Goal: Task Accomplishment & Management: Use online tool/utility

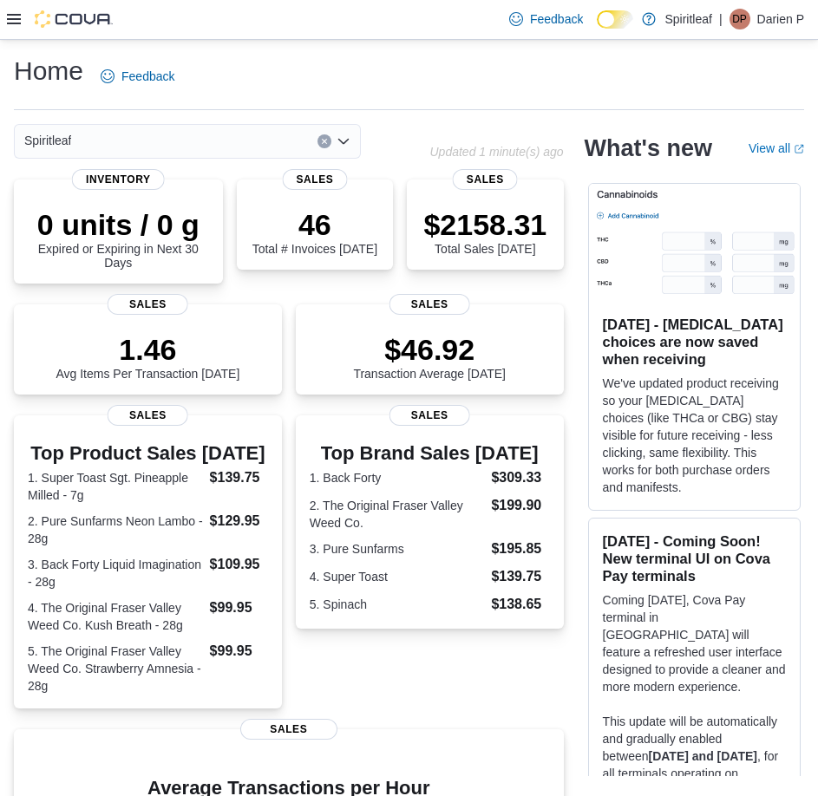
click at [11, 16] on icon at bounding box center [14, 19] width 14 height 14
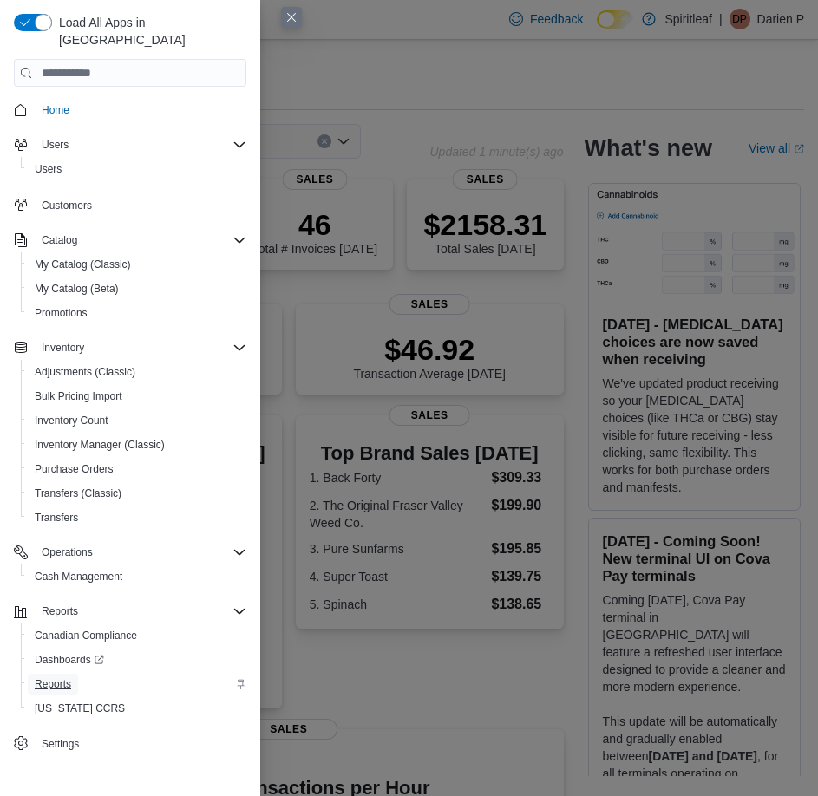
click at [48, 677] on span "Reports" at bounding box center [53, 684] width 36 height 14
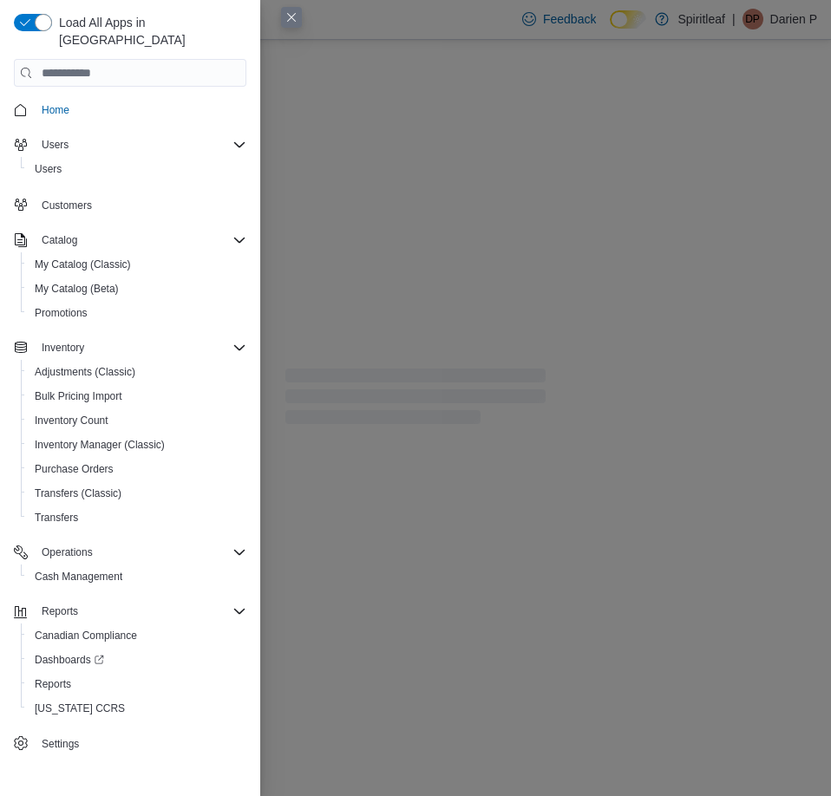
click at [287, 17] on button "Close this dialog" at bounding box center [291, 17] width 21 height 21
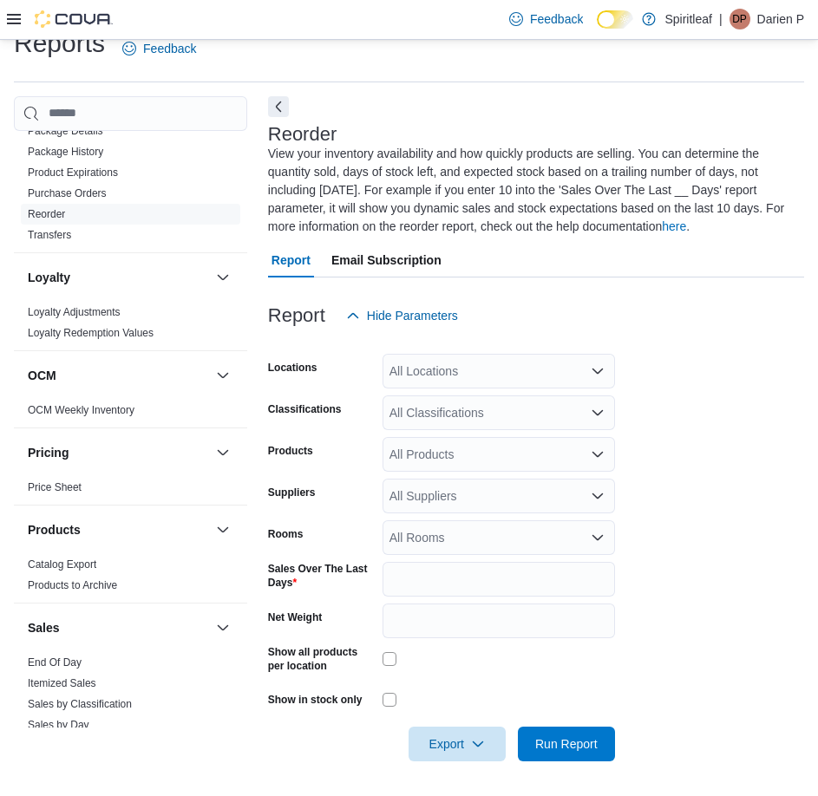
scroll to position [781, 0]
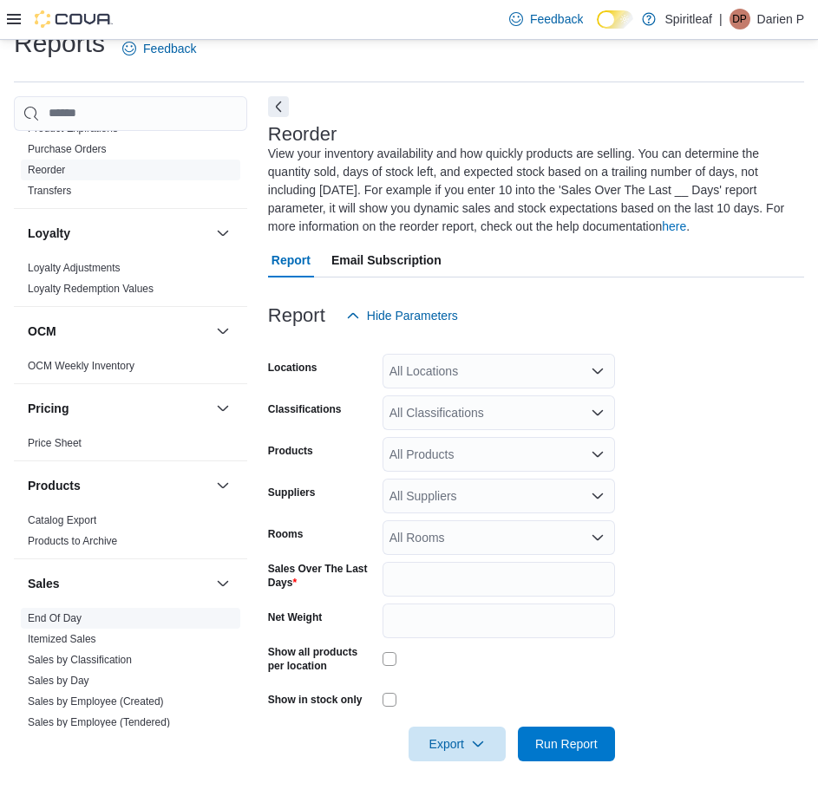
click at [56, 616] on link "End Of Day" at bounding box center [55, 618] width 54 height 12
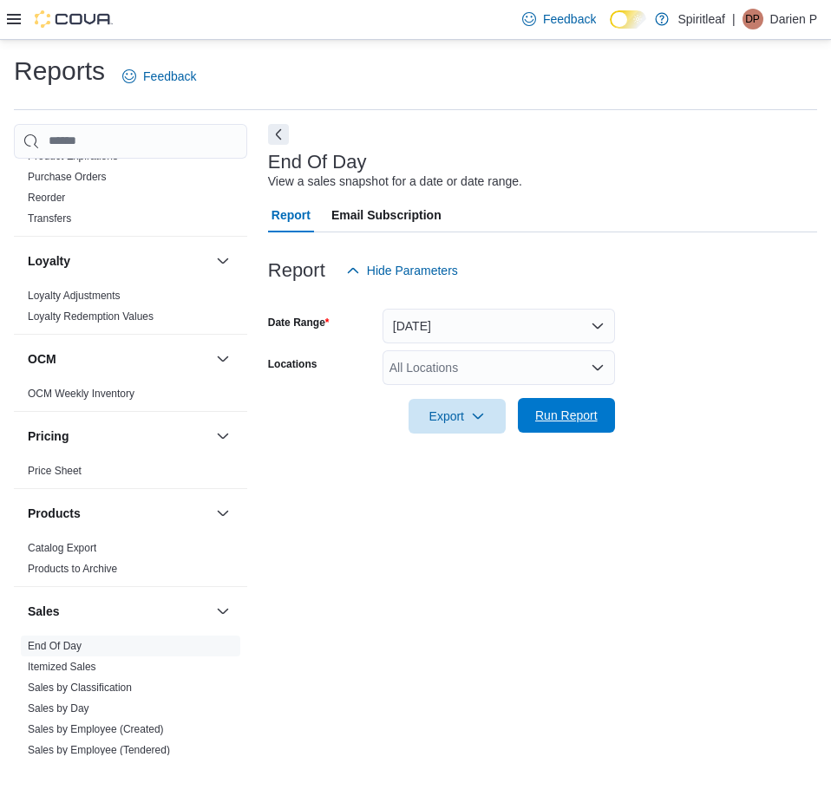
click at [557, 424] on span "Run Report" at bounding box center [566, 415] width 62 height 17
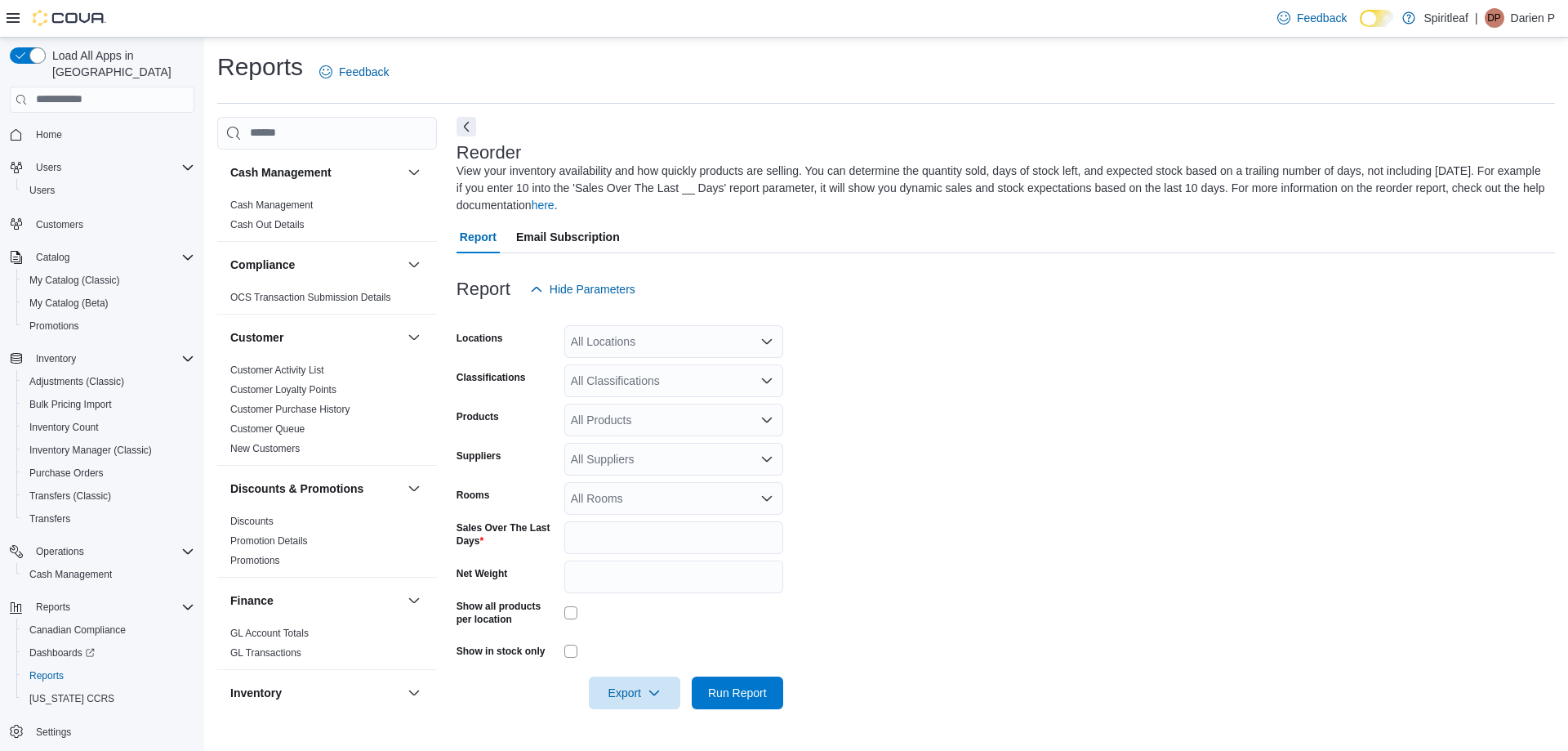
click at [629, 335] on div "All Locations" at bounding box center [673, 341] width 218 height 33
type input "***"
click at [685, 370] on span "[STREET_ADDRESS])" at bounding box center [683, 368] width 117 height 16
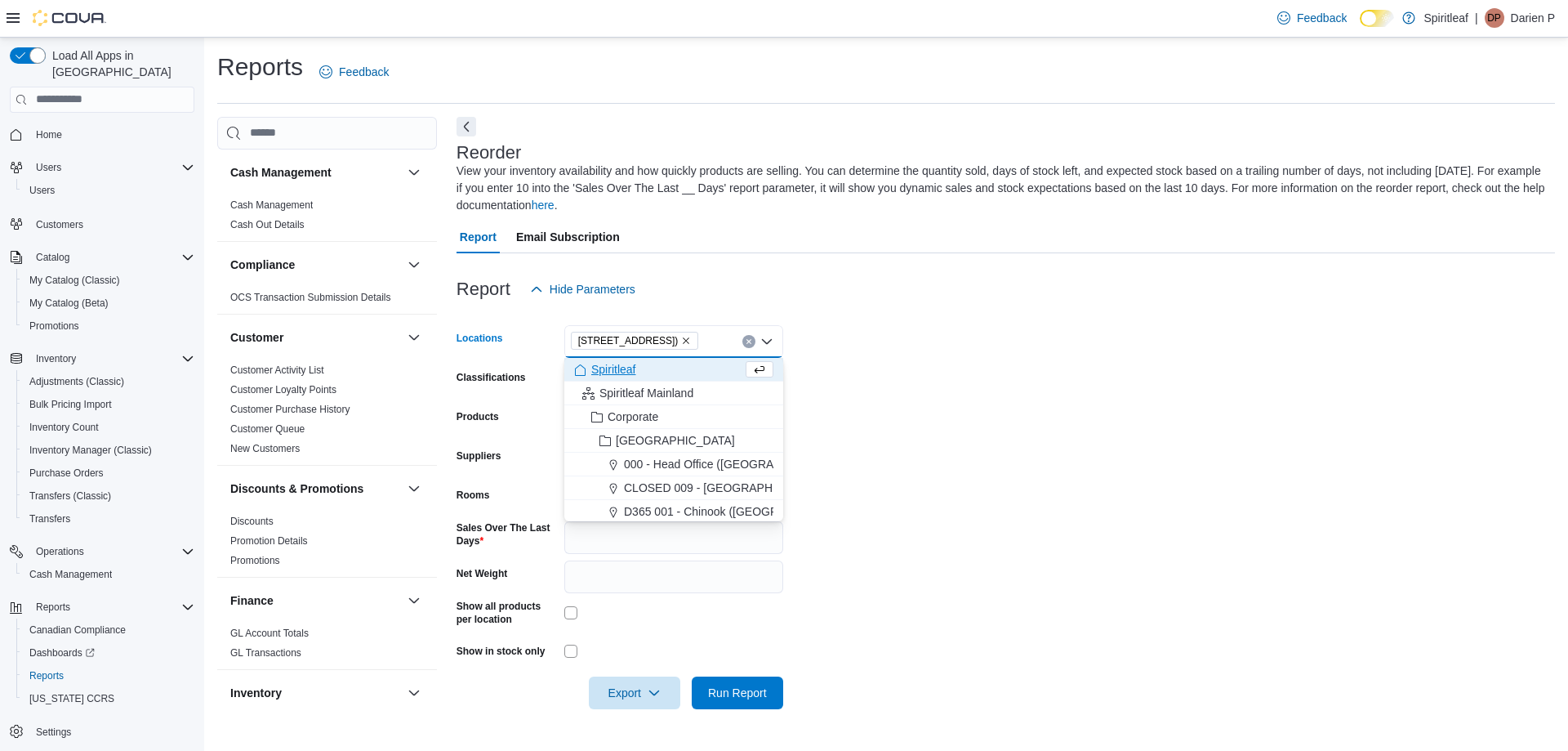
click at [823, 278] on div "Report Hide Parameters" at bounding box center [1006, 289] width 1098 height 33
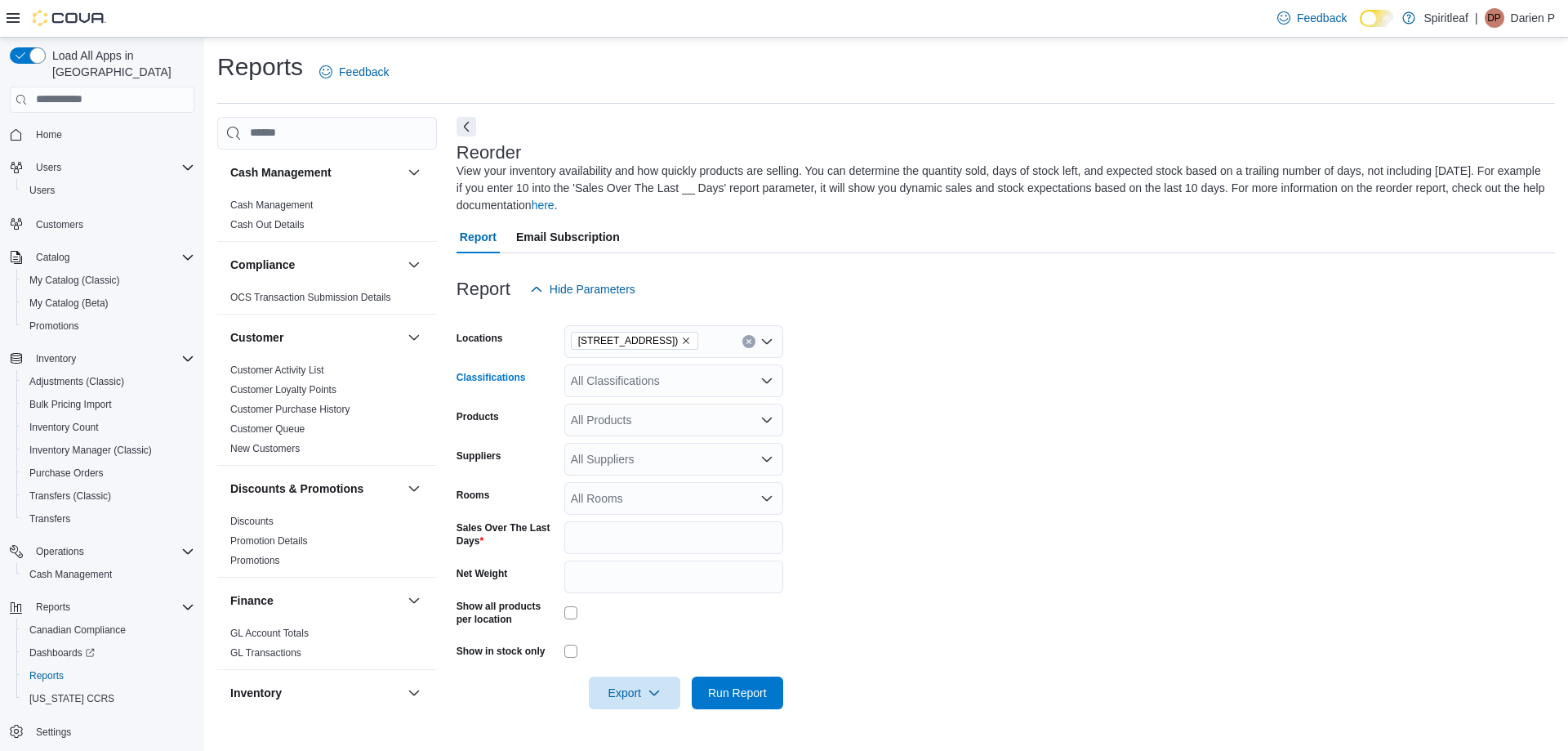
click at [600, 382] on div "All Classifications" at bounding box center [673, 381] width 218 height 33
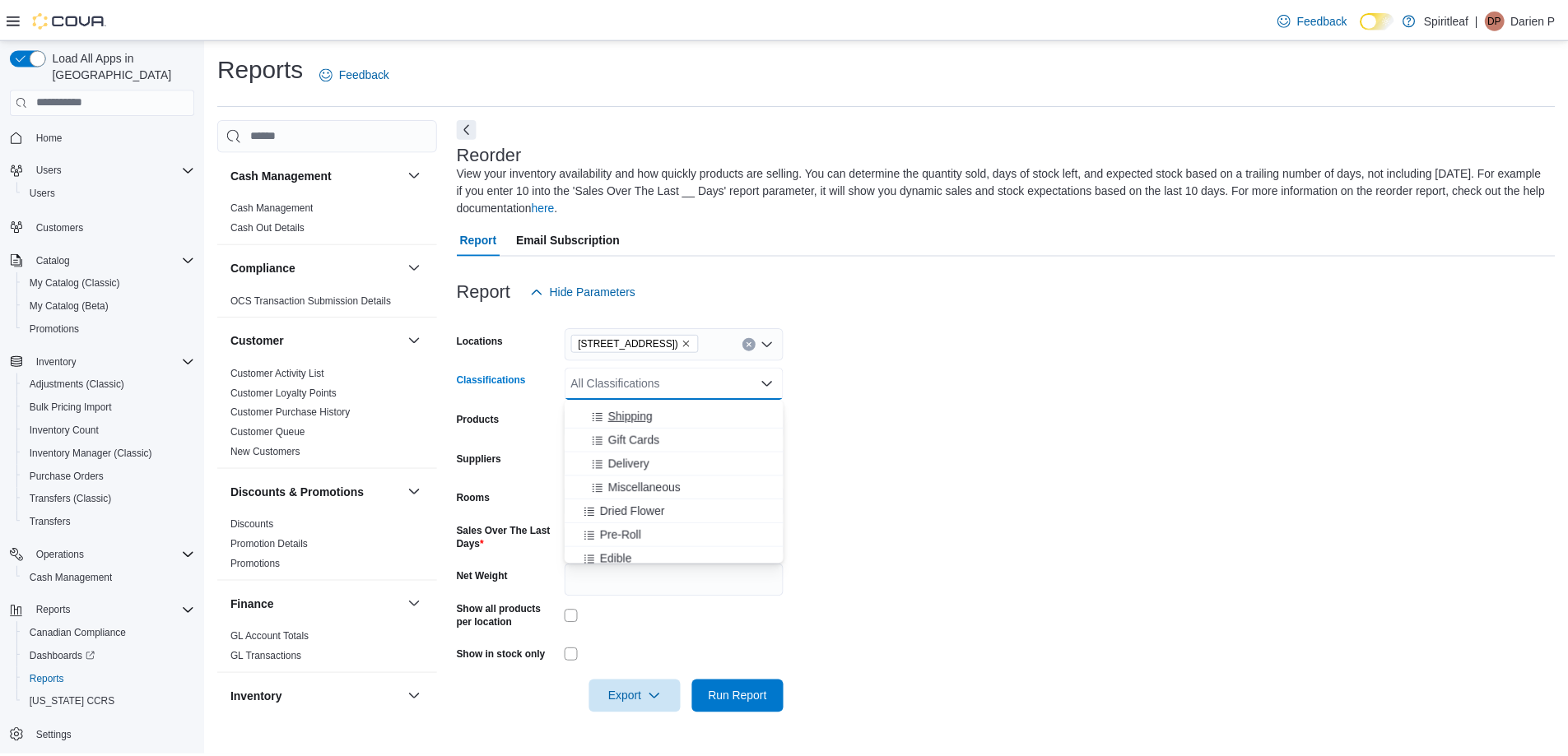
scroll to position [247, 0]
click at [633, 471] on span "Dried Flower" at bounding box center [637, 474] width 65 height 16
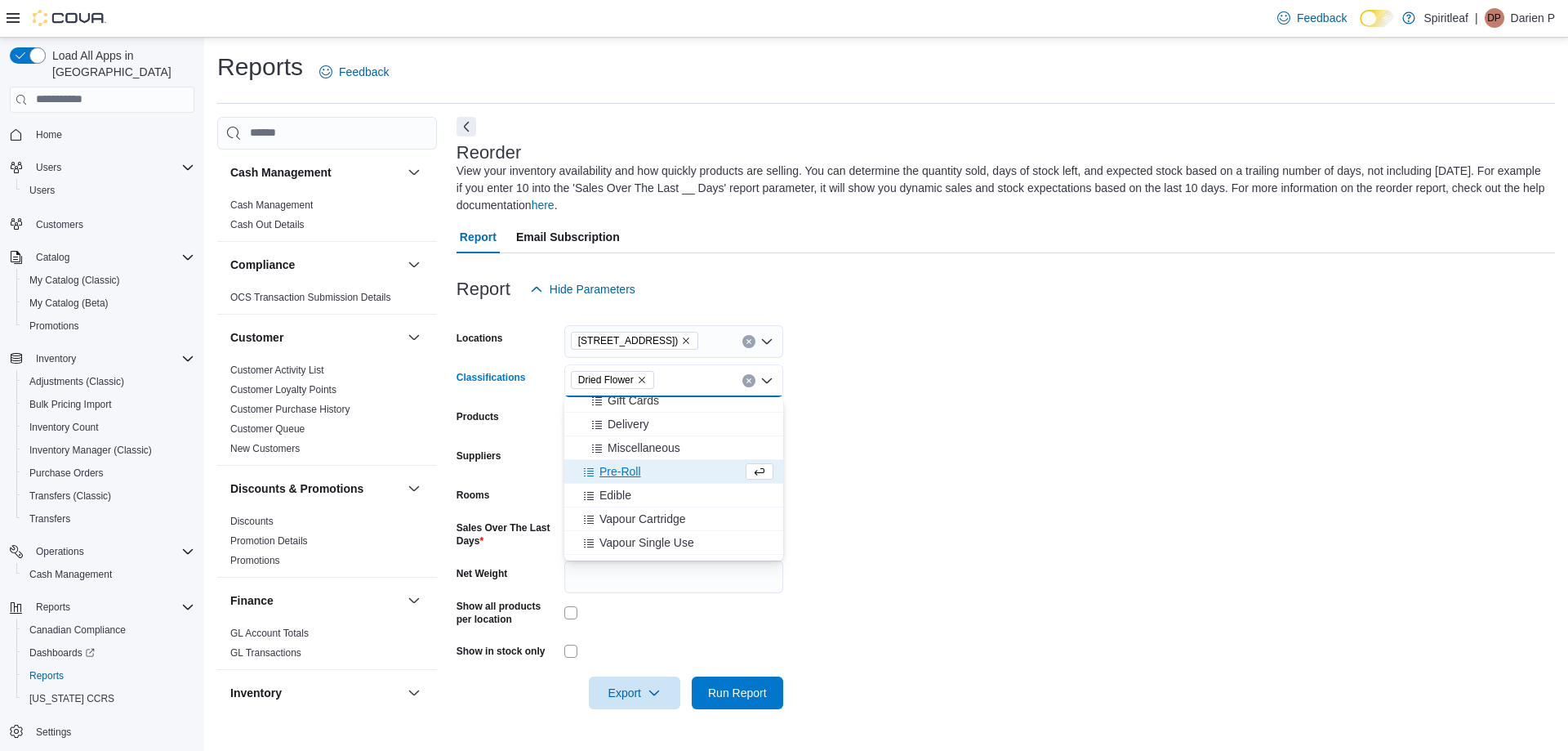
click at [607, 468] on span "Pre-Roll" at bounding box center [621, 471] width 41 height 16
click at [618, 468] on span "Edible" at bounding box center [616, 471] width 32 height 16
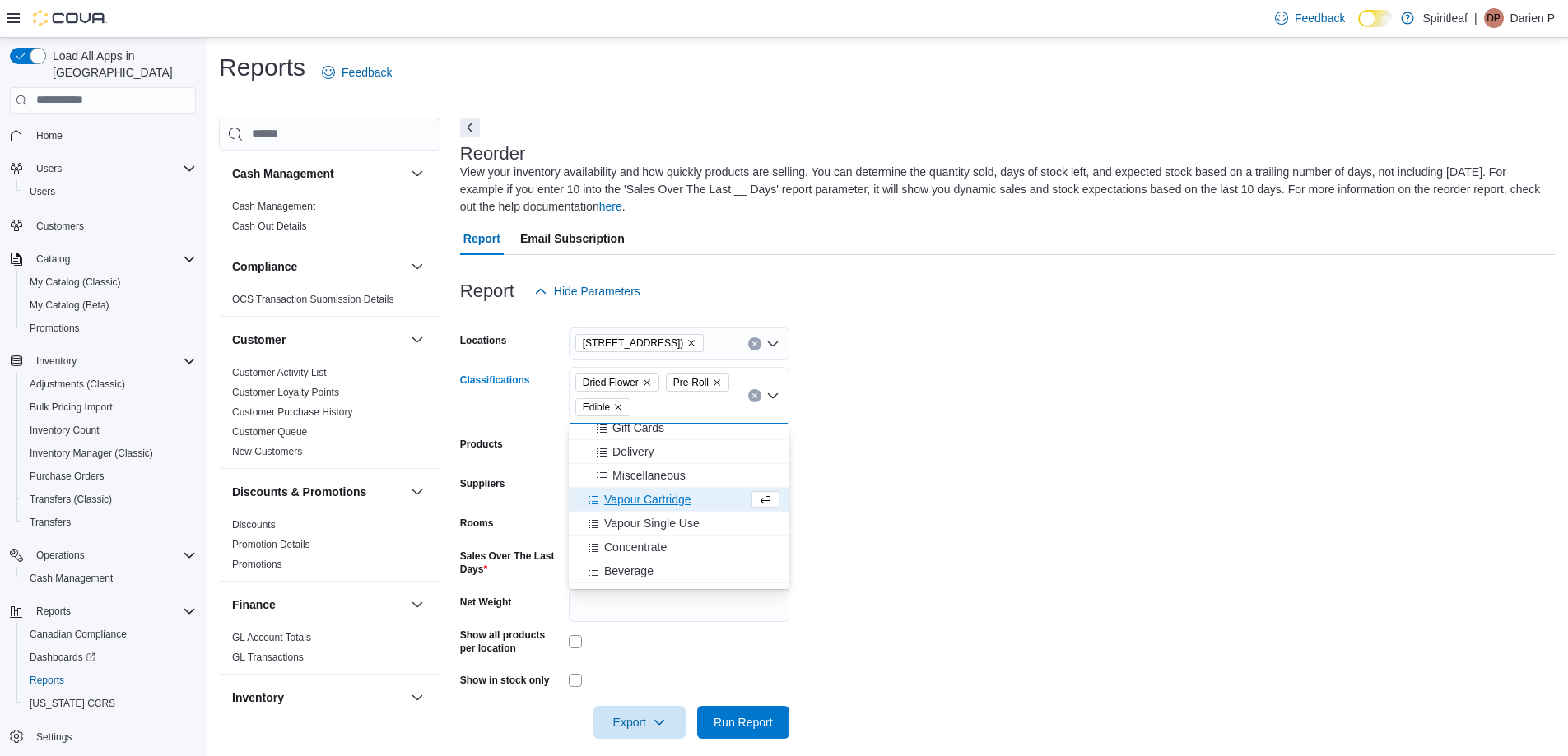
click at [636, 497] on span "Vapour Cartridge" at bounding box center [648, 499] width 87 height 16
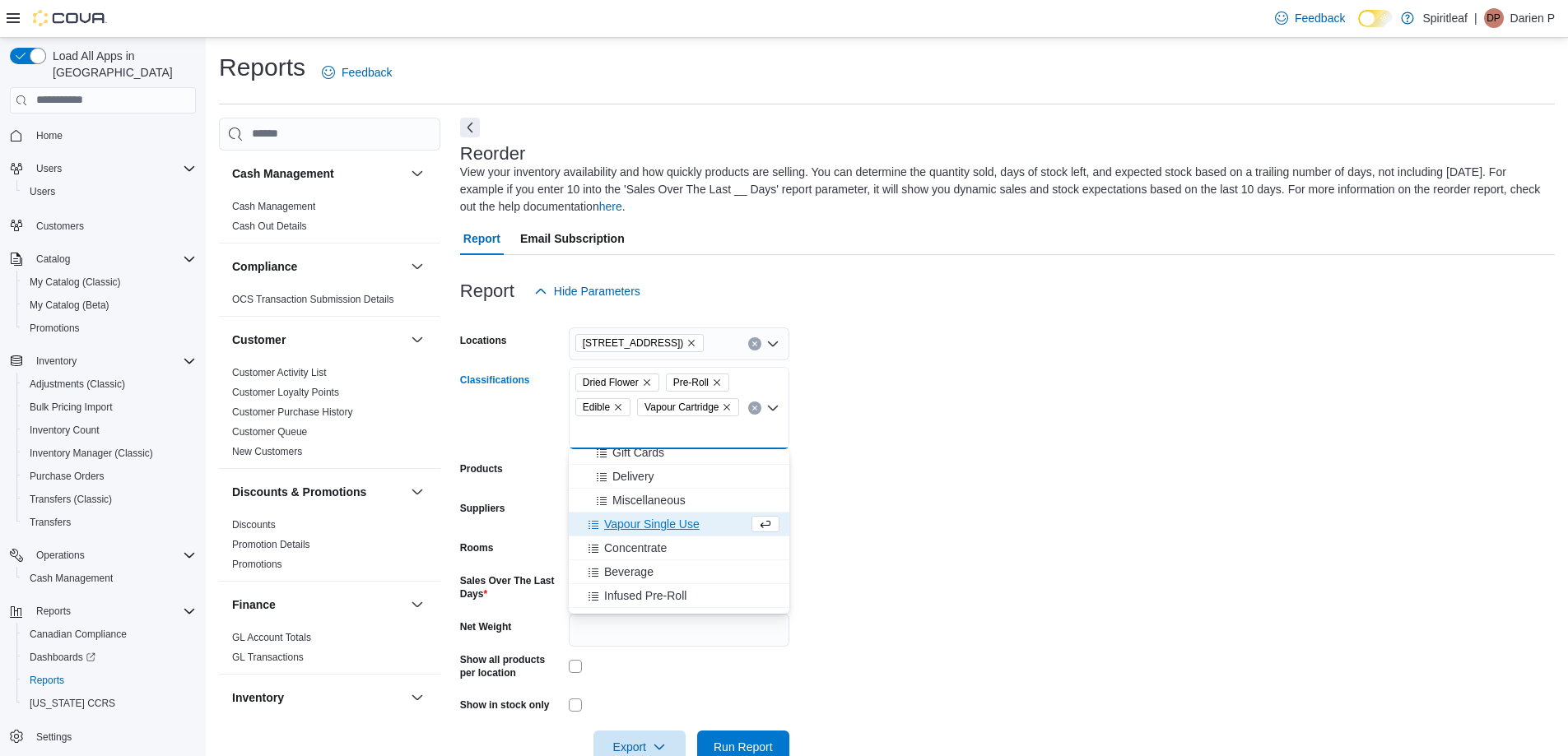
click at [642, 518] on span "Vapour Single Use" at bounding box center [652, 524] width 96 height 16
click at [635, 548] on span "Concentrate" at bounding box center [636, 548] width 63 height 16
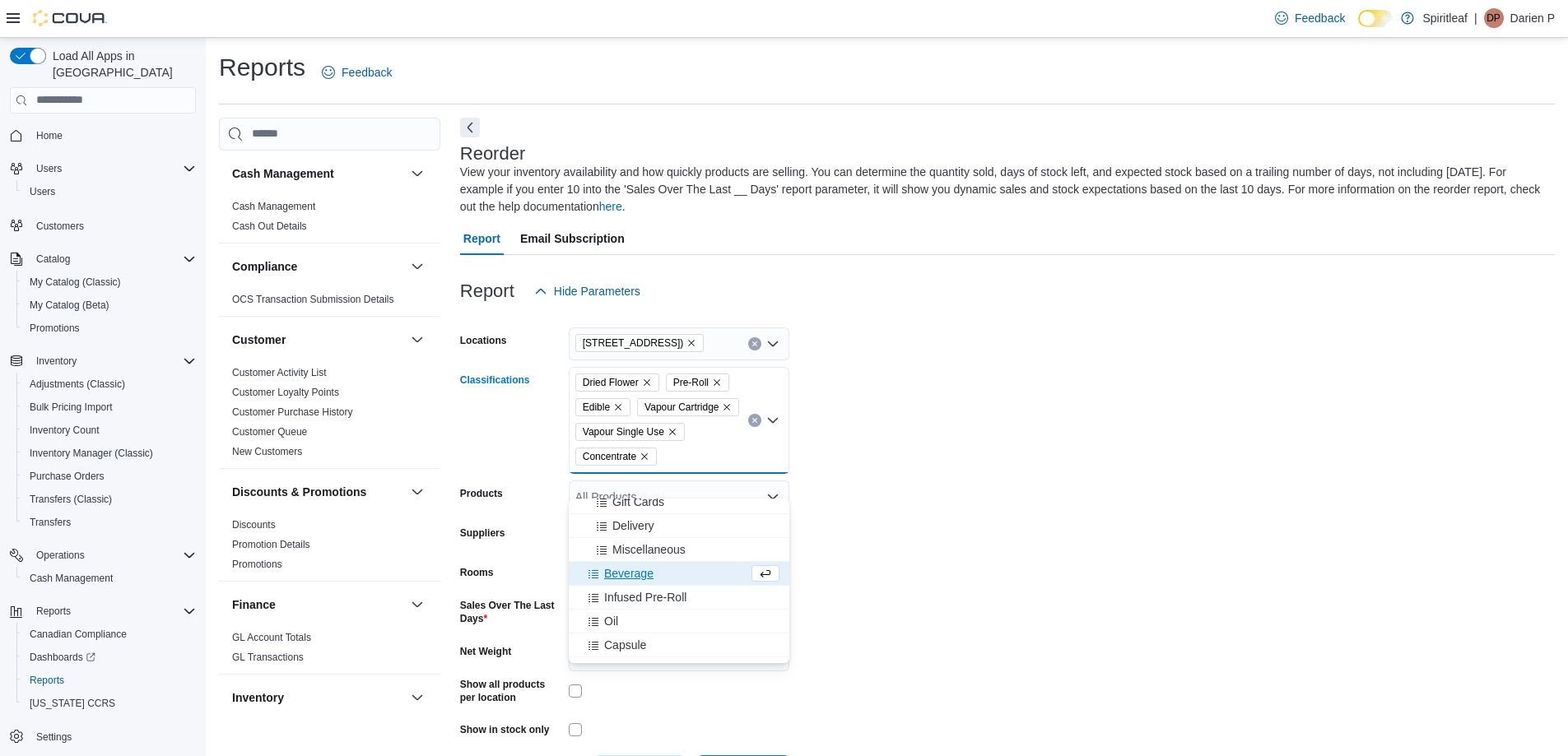
click at [629, 567] on span "Beverage" at bounding box center [629, 573] width 49 height 16
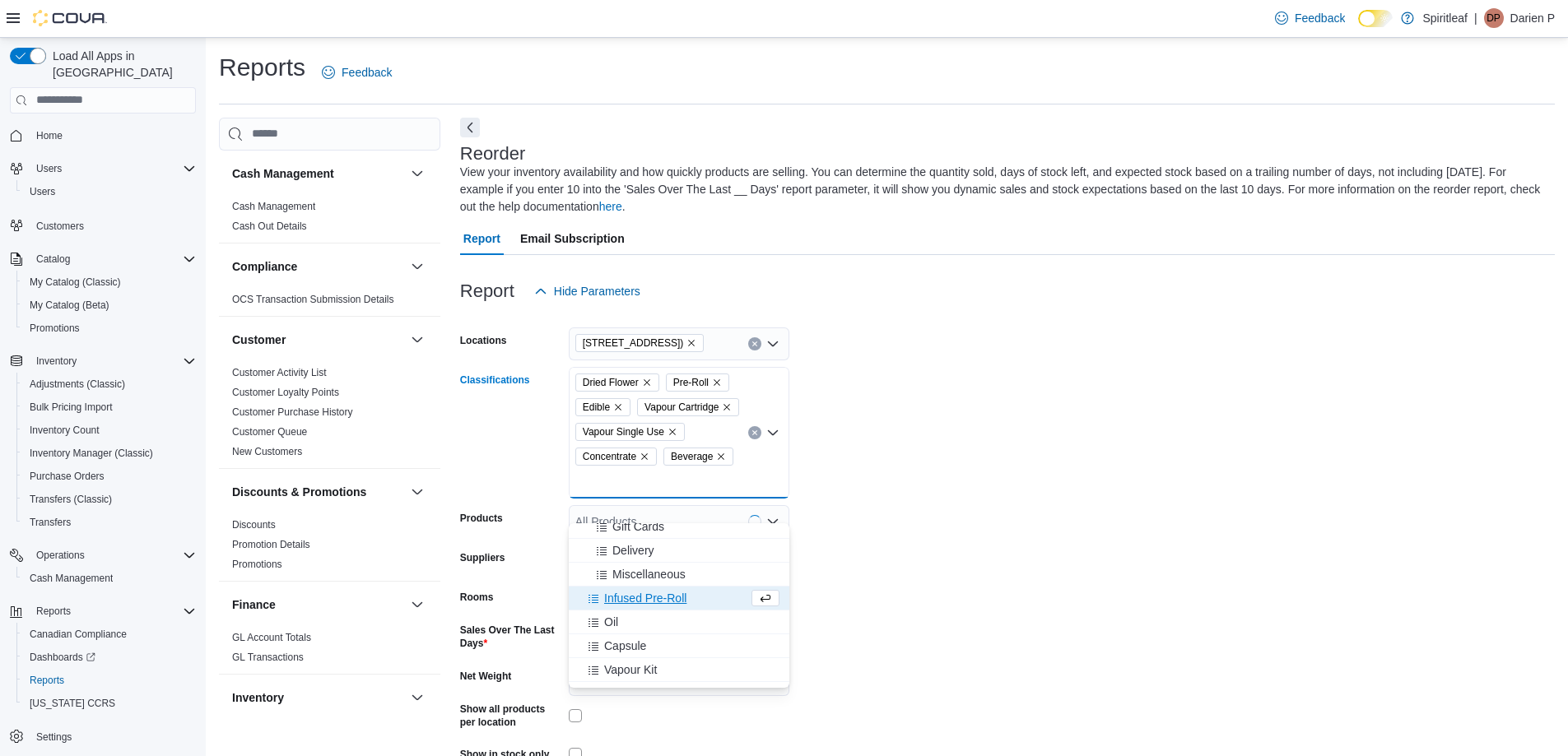
click at [632, 598] on span "Infused Pre-Roll" at bounding box center [645, 598] width 83 height 16
click at [622, 599] on div "Oil" at bounding box center [663, 598] width 170 height 16
click at [625, 600] on span "Capsule" at bounding box center [625, 598] width 42 height 16
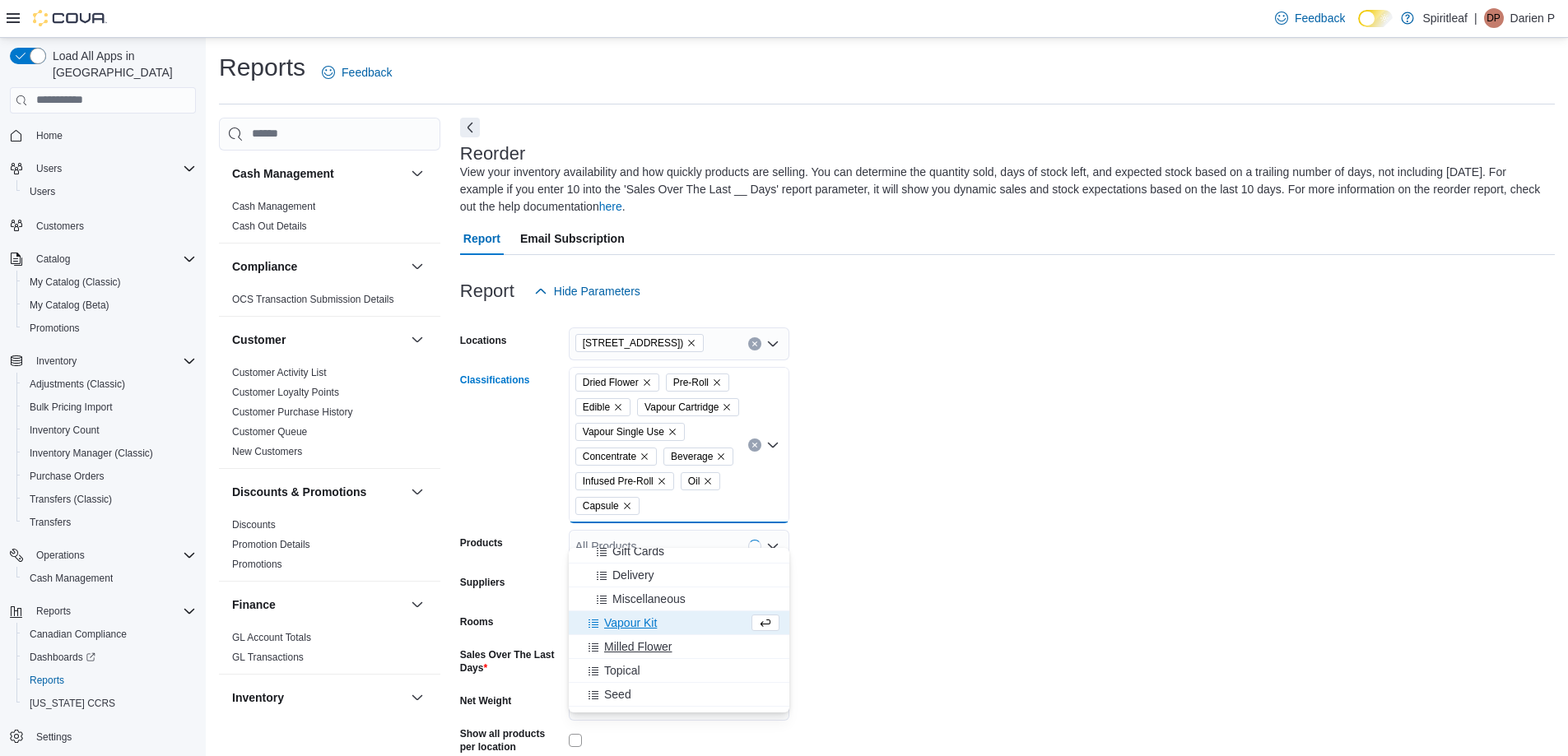
click at [630, 647] on span "Milled Flower" at bounding box center [638, 646] width 67 height 16
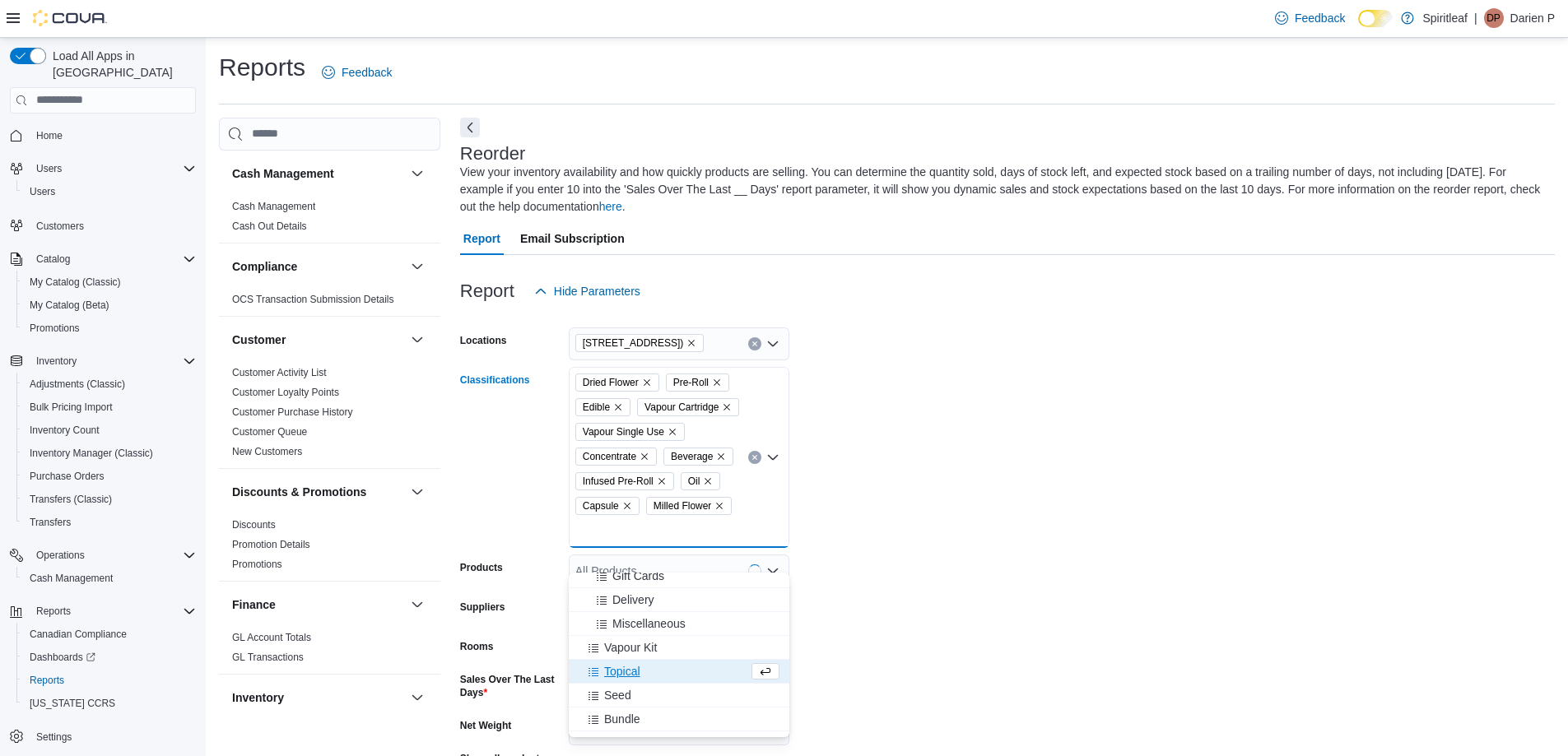
click at [621, 670] on span "Topical" at bounding box center [623, 671] width 36 height 16
click at [618, 673] on span "Seed" at bounding box center [618, 671] width 28 height 16
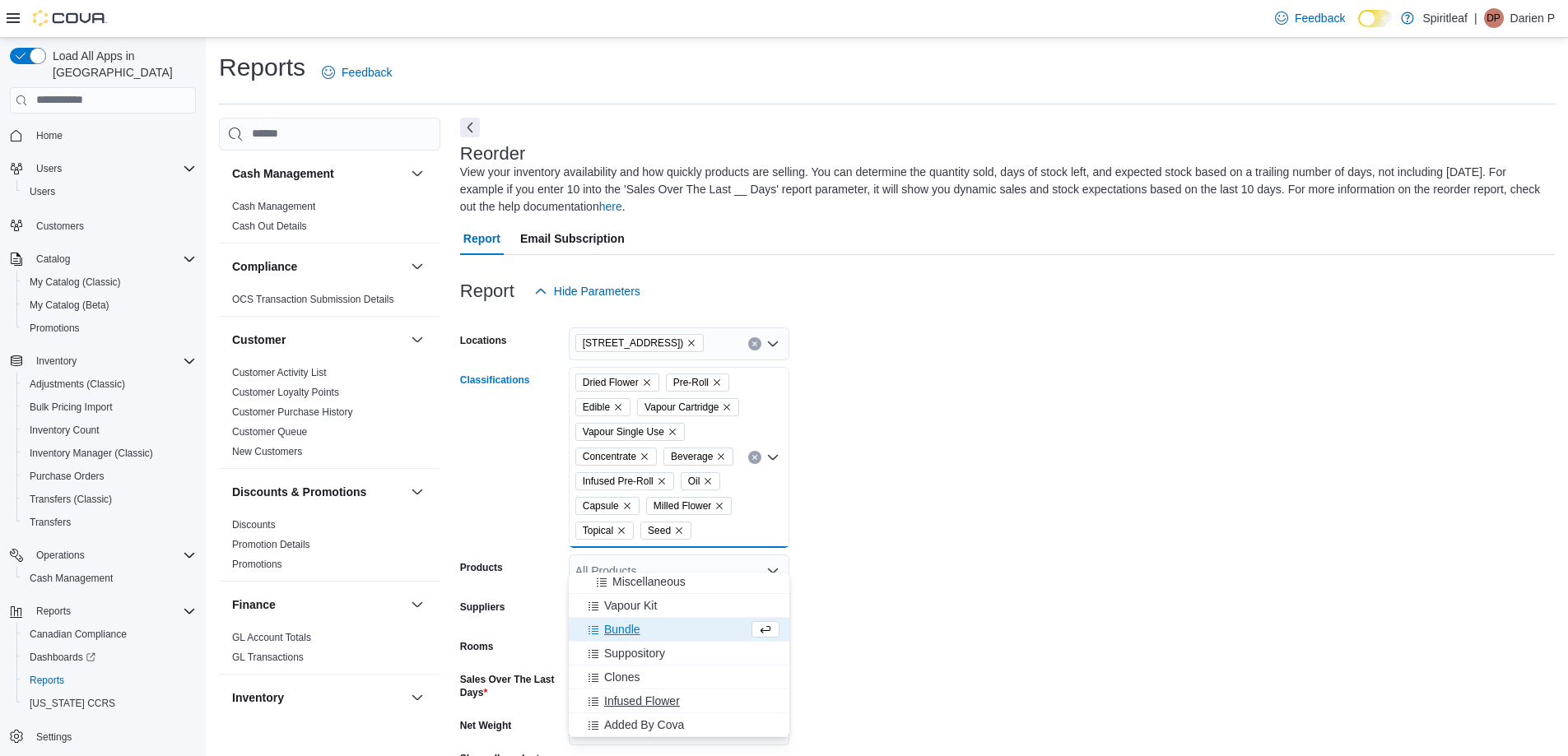
click at [629, 703] on span "Infused Flower" at bounding box center [643, 700] width 76 height 16
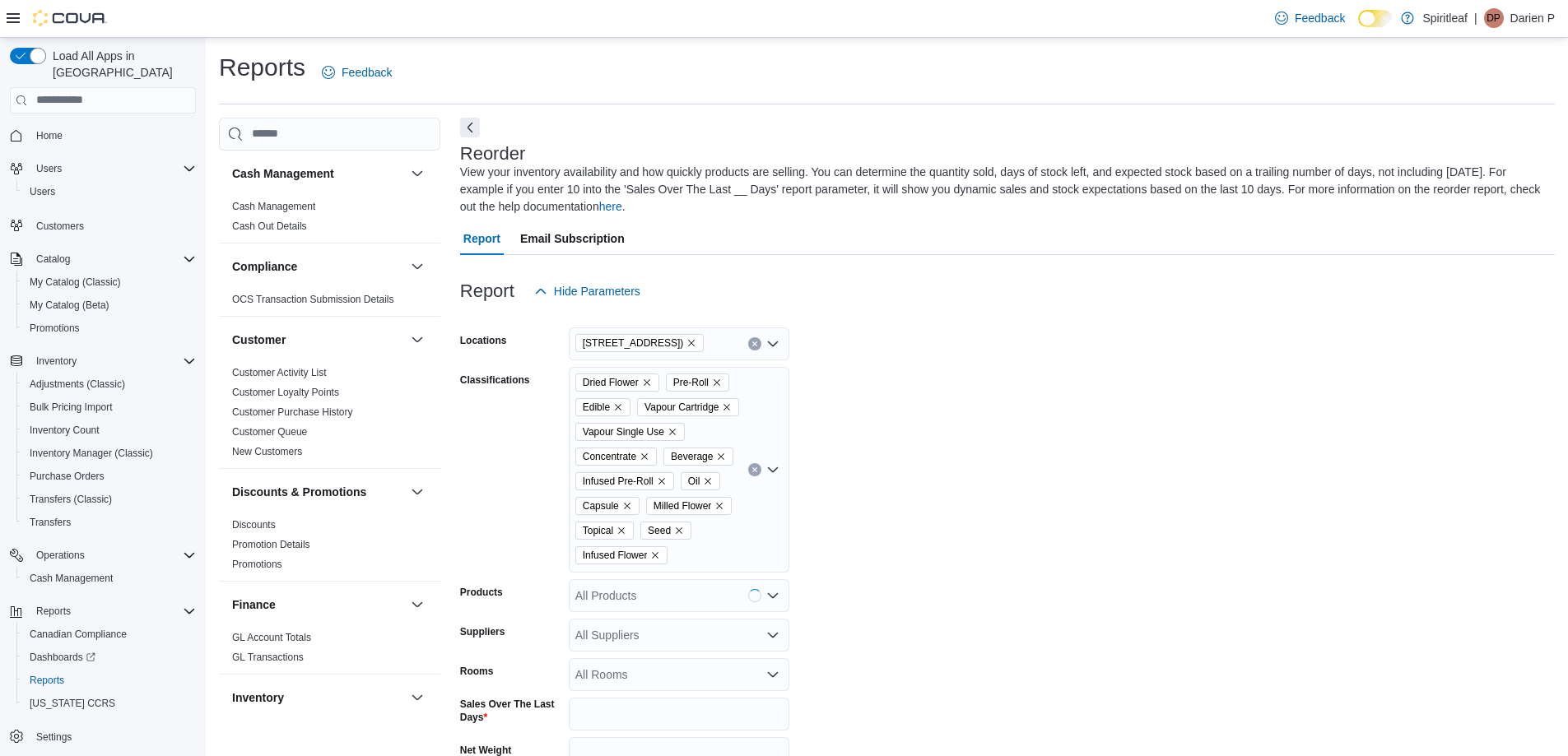
click at [924, 587] on form "Locations 578 - [GEOGRAPHIC_DATA] ([GEOGRAPHIC_DATA]) Classifications Dried Flo…" at bounding box center [1007, 597] width 1094 height 580
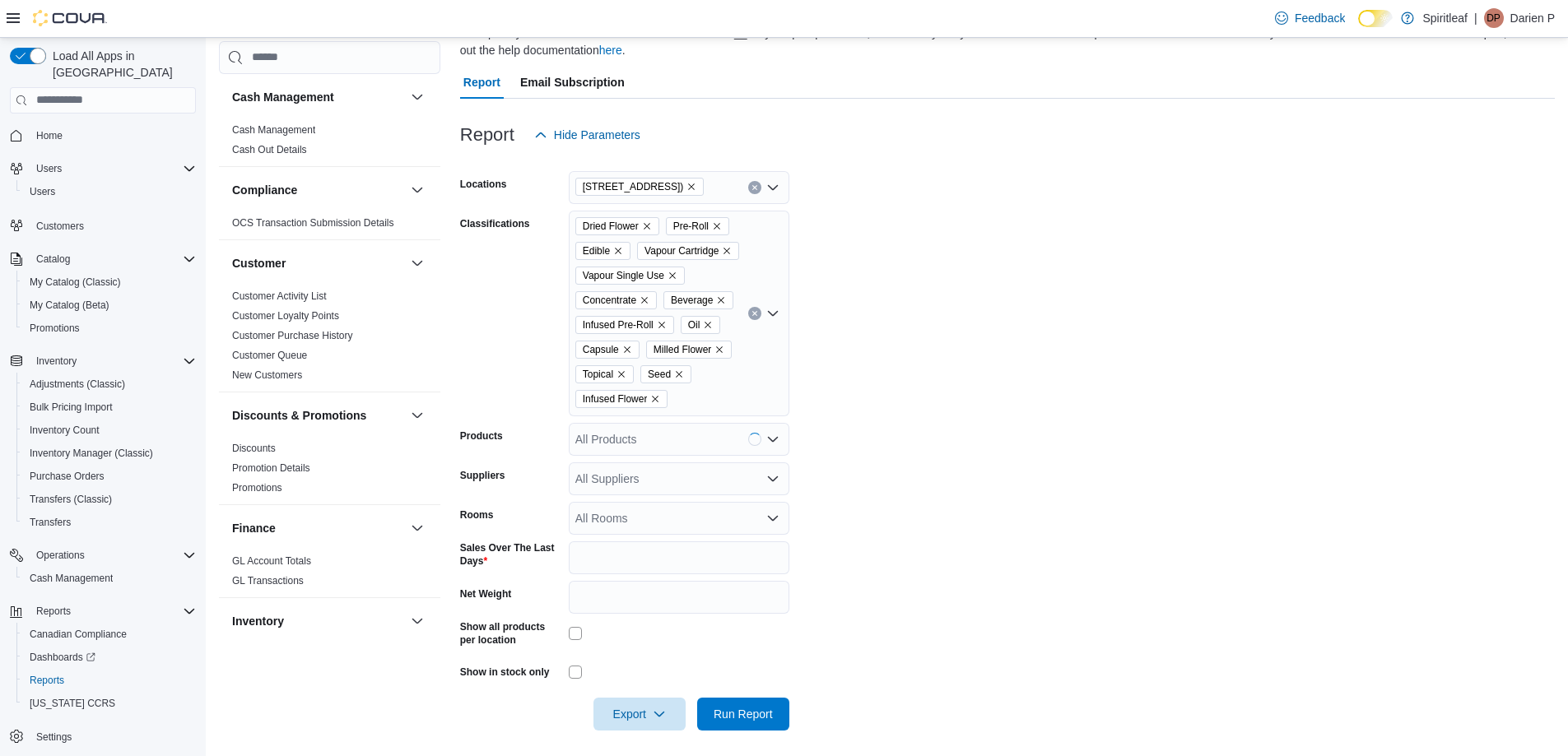
scroll to position [189, 0]
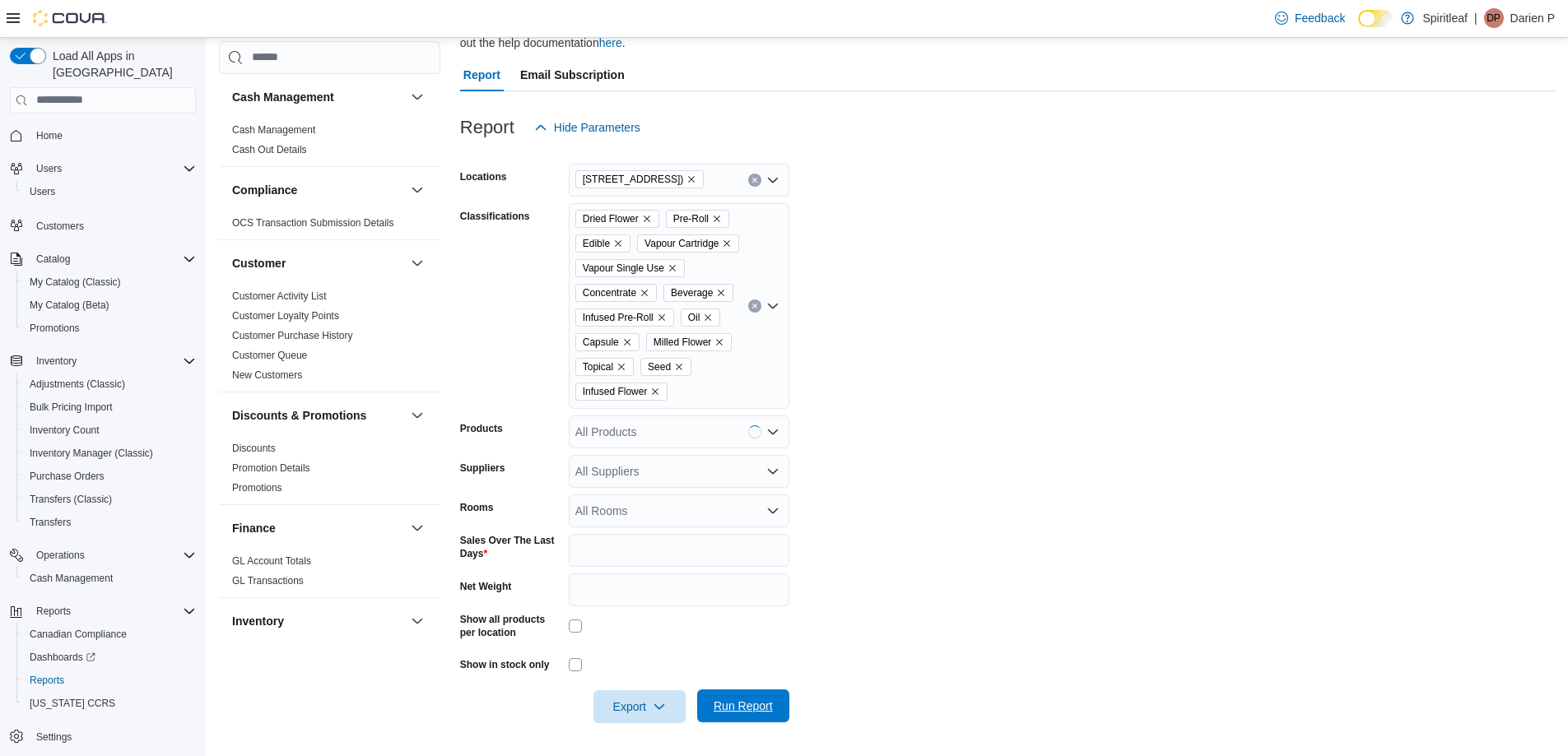
click at [752, 707] on span "Run Report" at bounding box center [743, 705] width 59 height 16
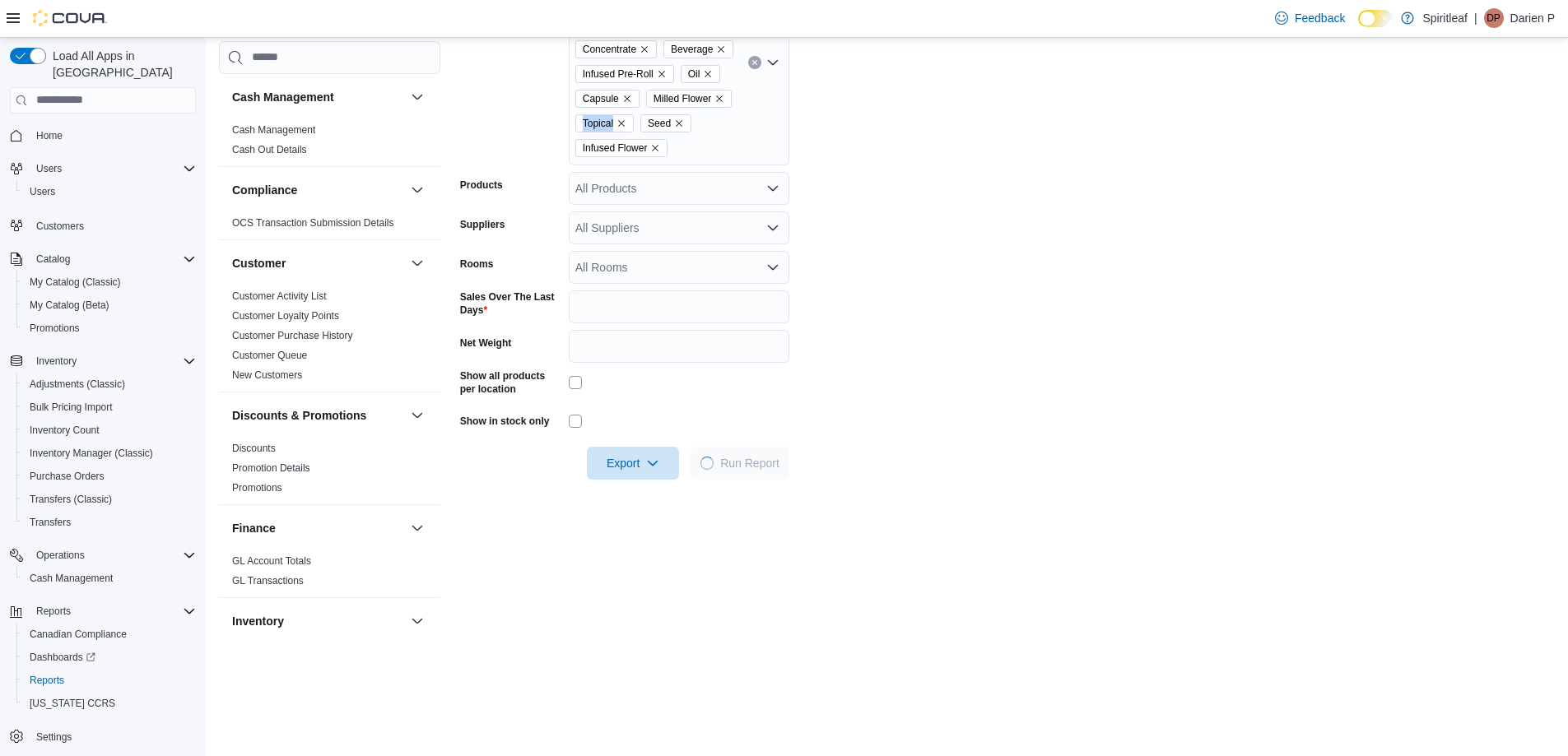
scroll to position [408, 0]
click at [911, 276] on form "Locations 578 - [GEOGRAPHIC_DATA] ([GEOGRAPHIC_DATA]) Classifications Dried Flo…" at bounding box center [1007, 189] width 1094 height 580
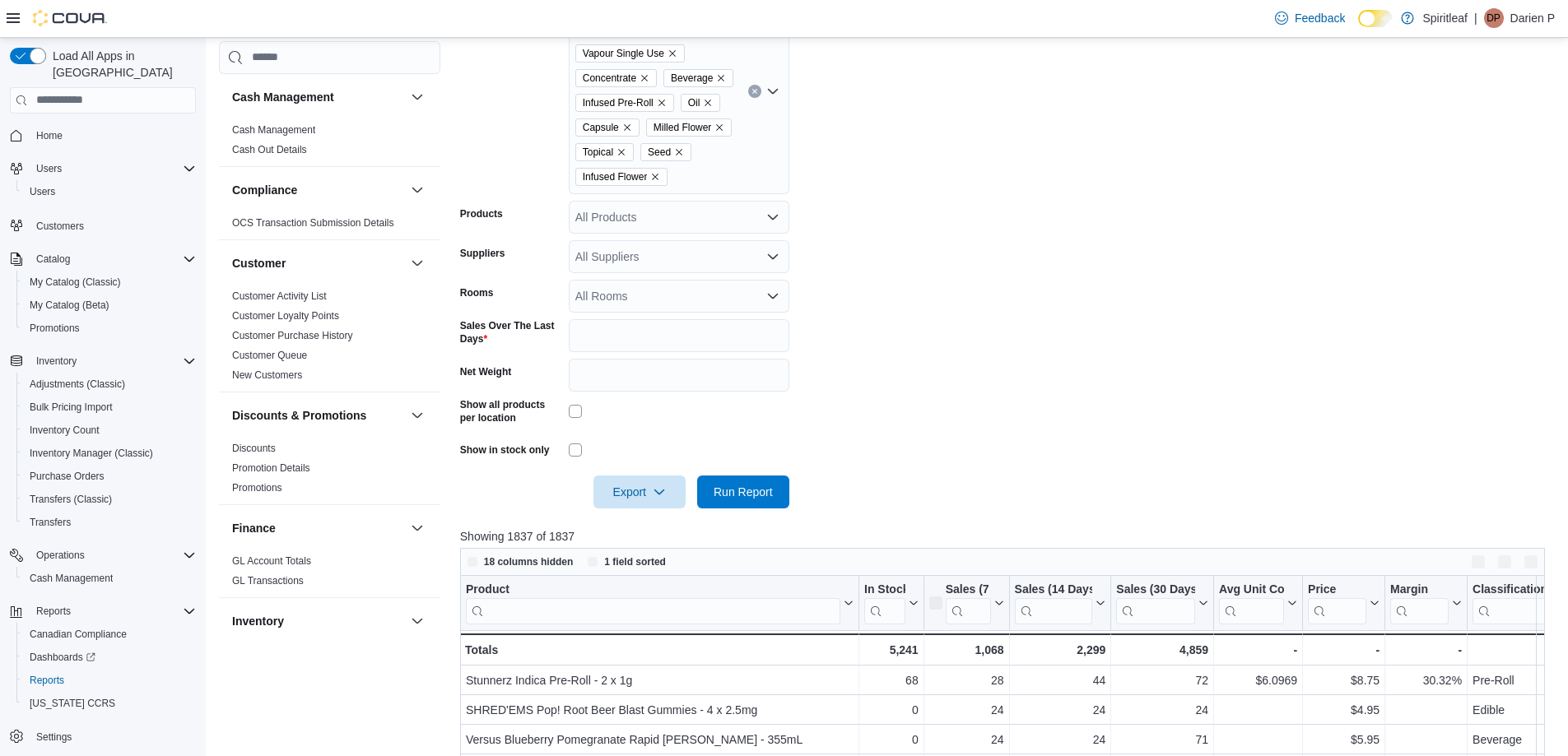
scroll to position [710, 0]
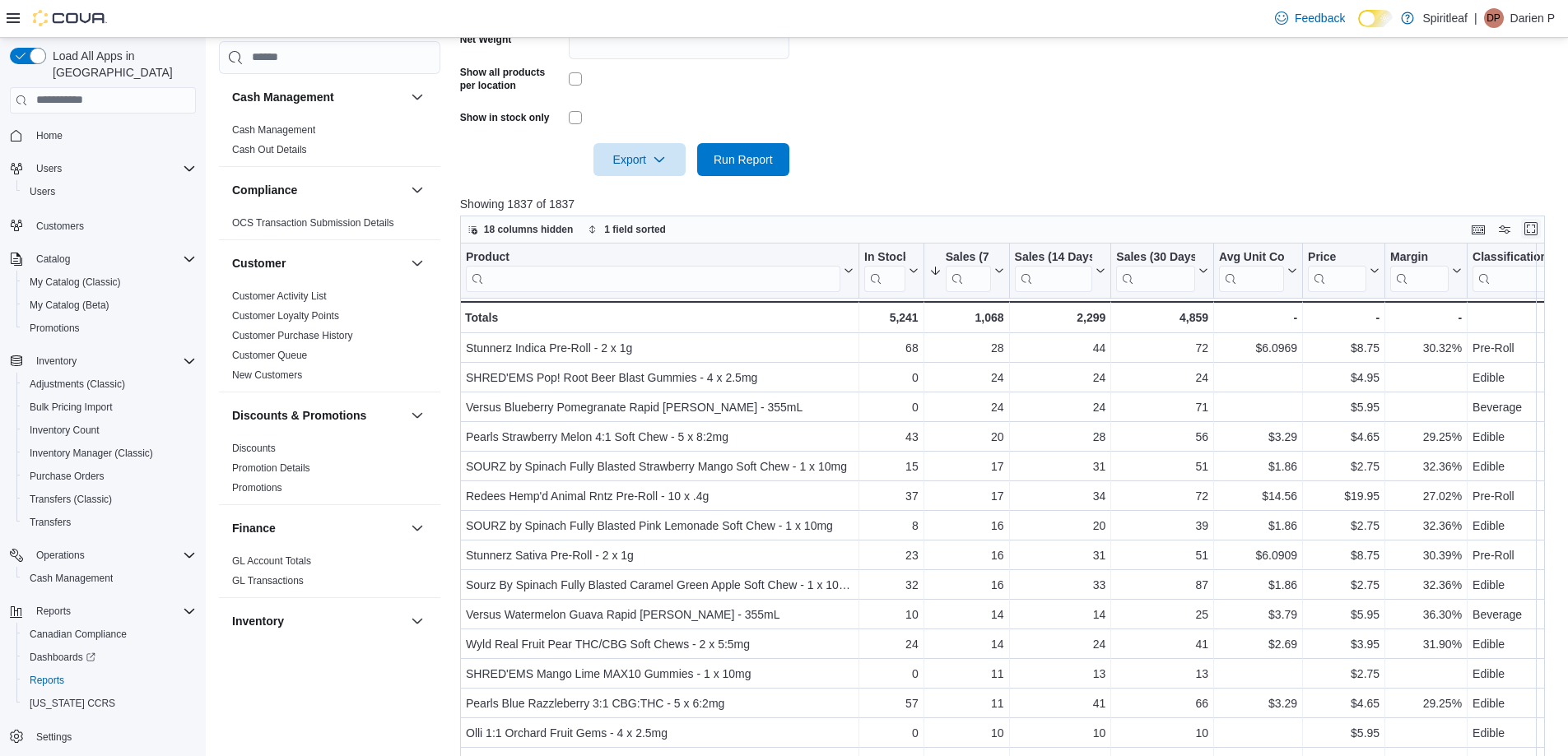
click at [1540, 238] on button "Enter fullscreen" at bounding box center [1531, 229] width 20 height 20
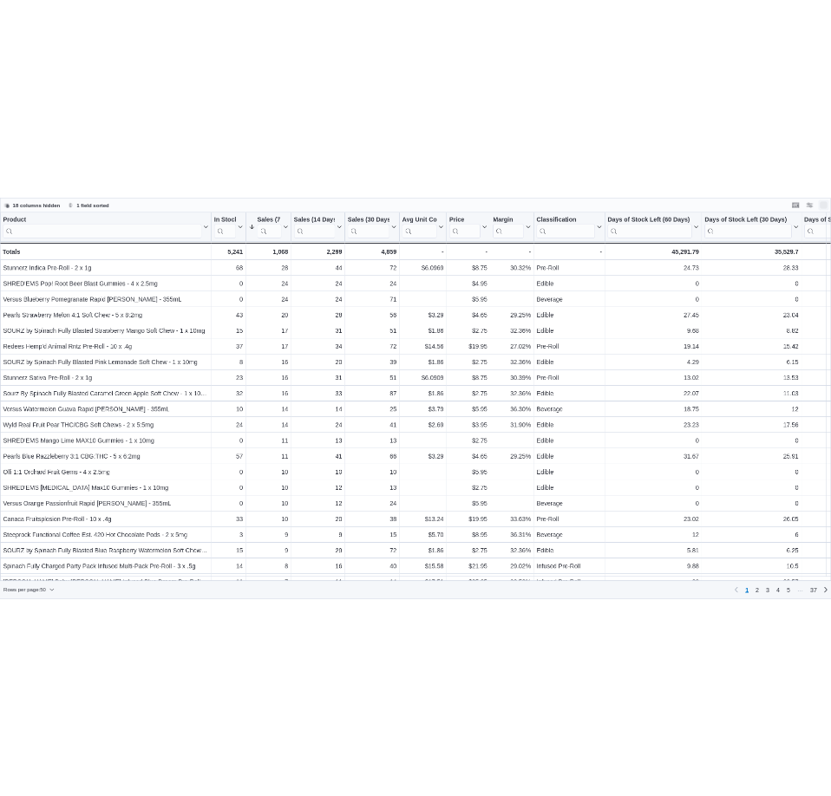
scroll to position [0, 0]
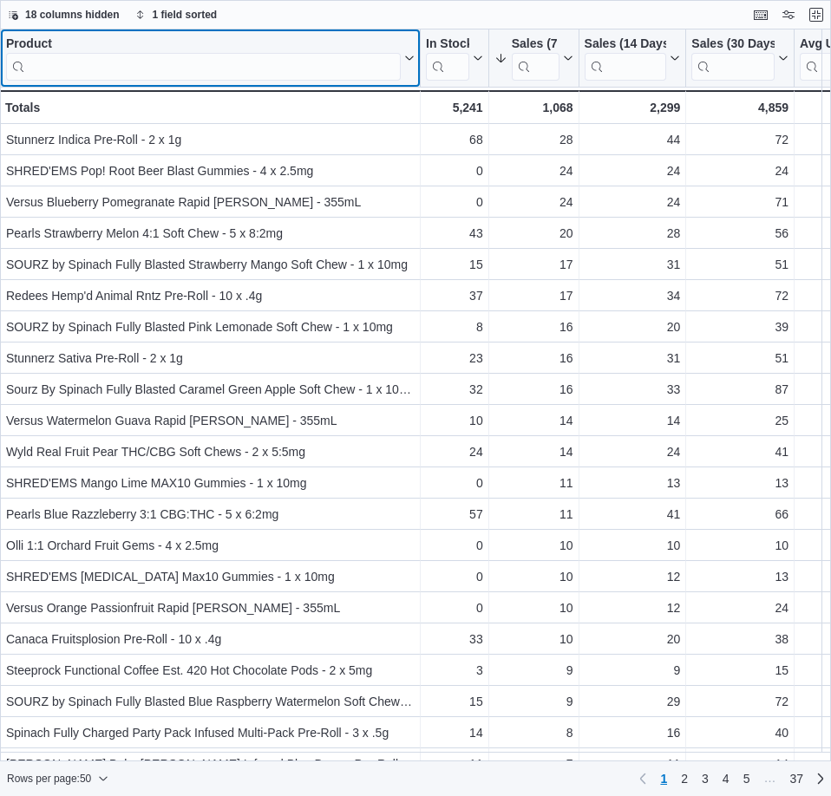
click at [132, 69] on input "search" at bounding box center [203, 67] width 395 height 28
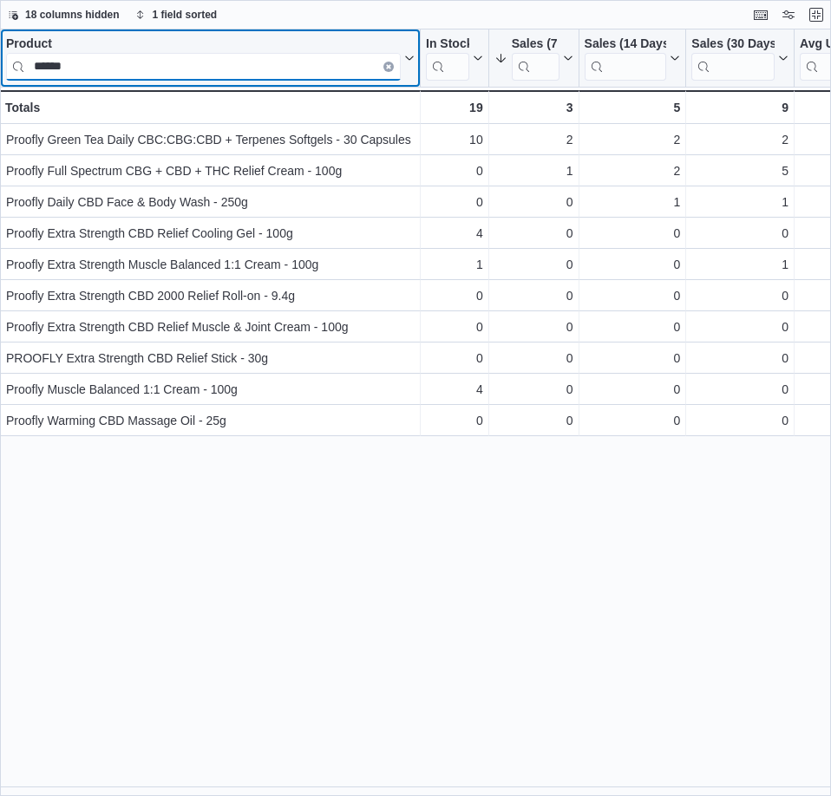
type input "******"
click at [385, 64] on button "Clear input" at bounding box center [388, 67] width 10 height 10
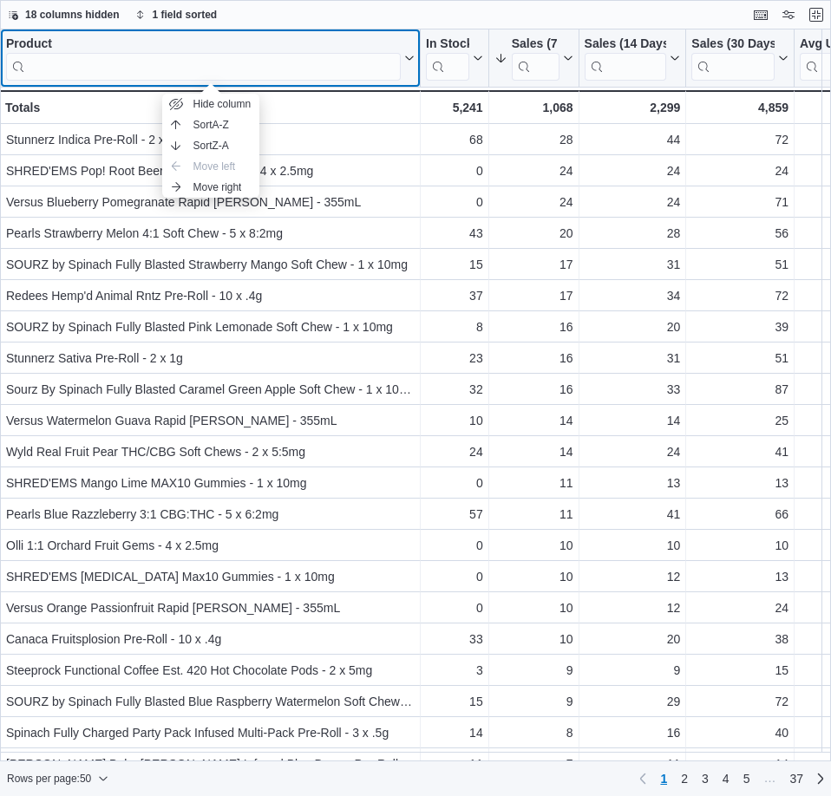
click at [408, 56] on icon at bounding box center [408, 58] width 14 height 10
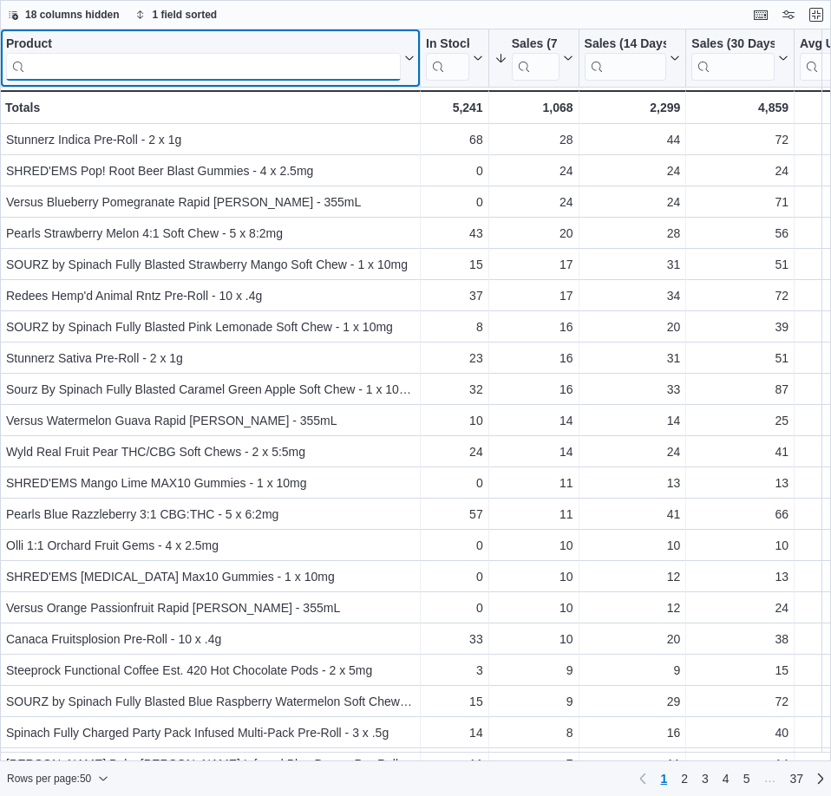
click at [64, 59] on input "search" at bounding box center [203, 67] width 395 height 28
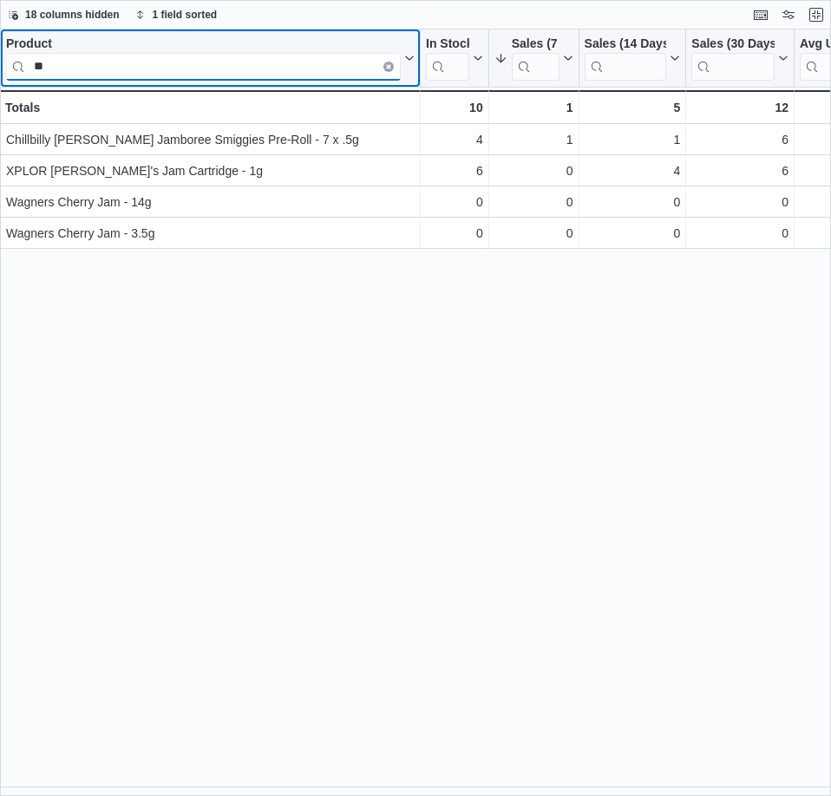
type input "*"
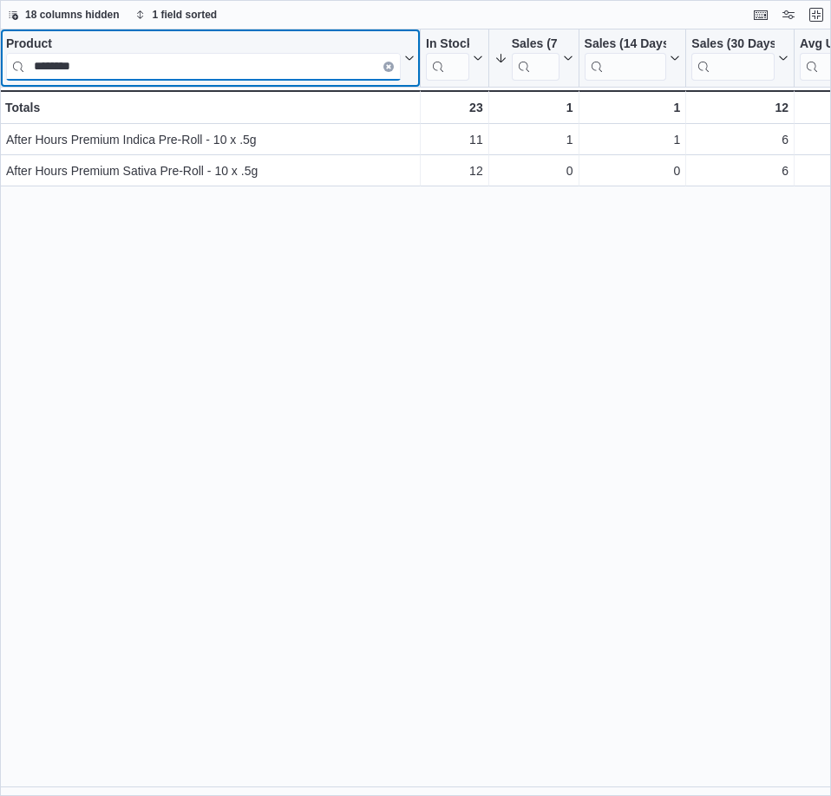
type input "********"
click at [388, 65] on icon "Clear input" at bounding box center [388, 66] width 3 height 3
click at [408, 56] on icon at bounding box center [408, 58] width 14 height 10
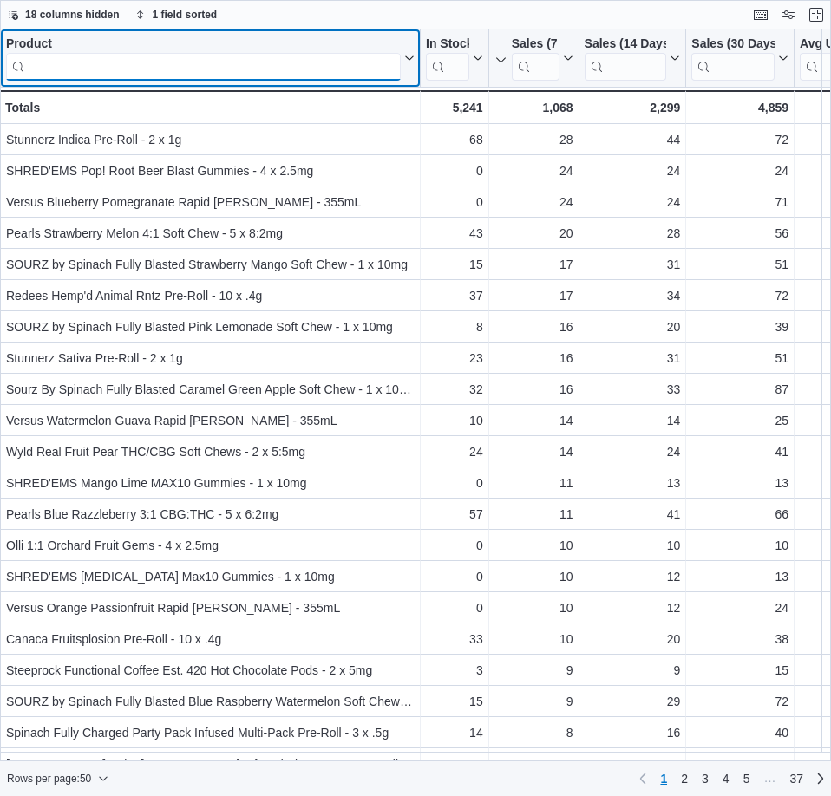
click at [104, 64] on input "search" at bounding box center [203, 67] width 395 height 28
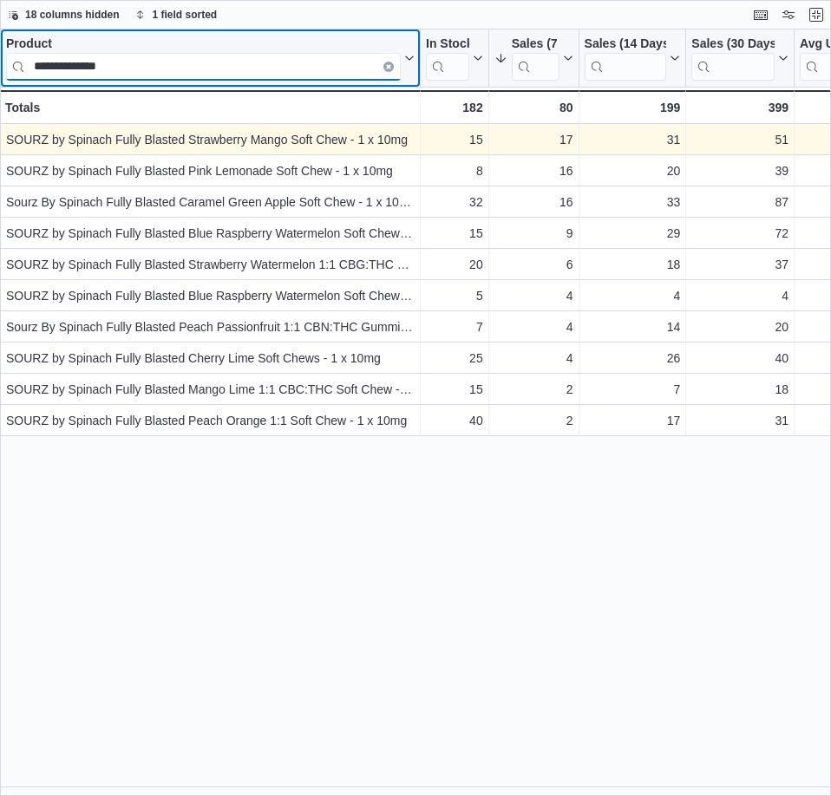
type input "**********"
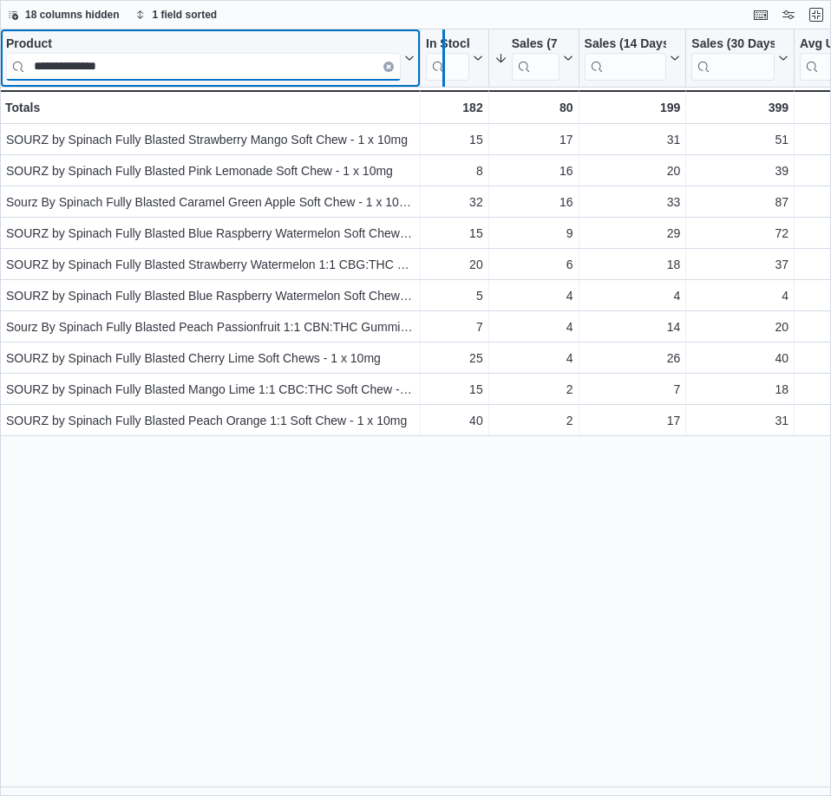
drag, startPoint x: 423, startPoint y: 77, endPoint x: 447, endPoint y: 82, distance: 24.0
click at [447, 82] on div at bounding box center [443, 57] width 14 height 57
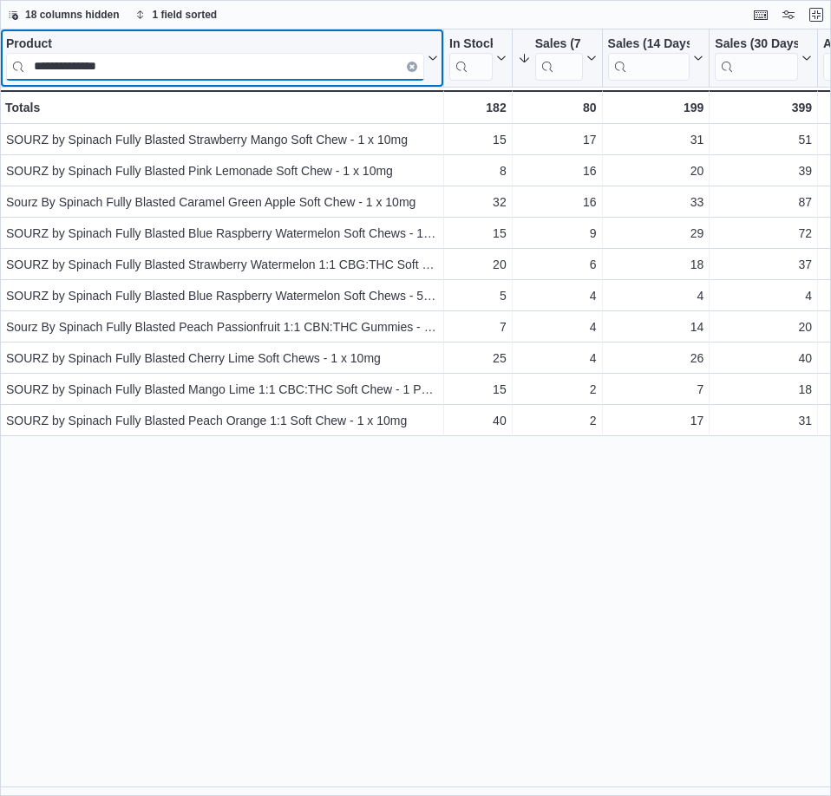
drag, startPoint x: 447, startPoint y: 82, endPoint x: 471, endPoint y: 88, distance: 25.0
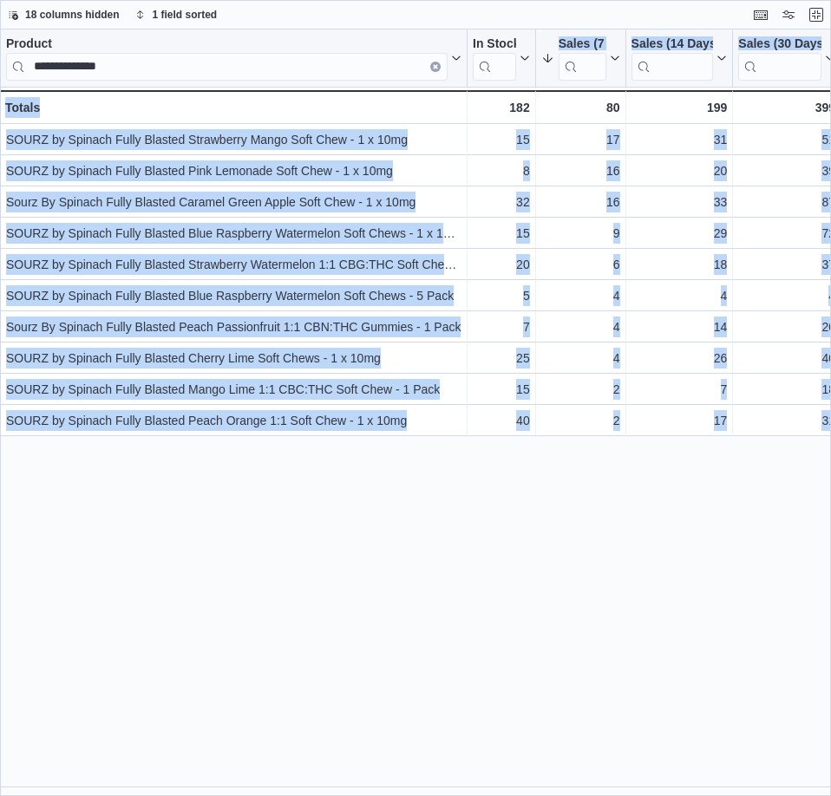
drag, startPoint x: 472, startPoint y: 88, endPoint x: 489, endPoint y: 92, distance: 17.7
click at [489, 92] on div "**********" at bounding box center [415, 412] width 831 height 767
drag, startPoint x: 468, startPoint y: 79, endPoint x: 486, endPoint y: 81, distance: 17.4
click at [486, 81] on div at bounding box center [483, 57] width 14 height 57
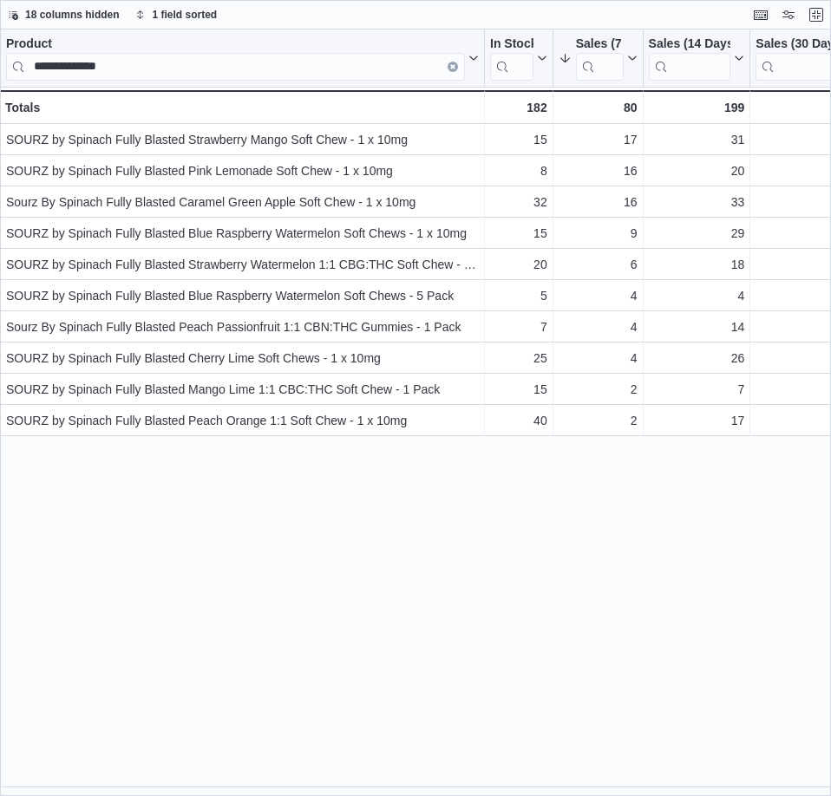
click at [576, 596] on div "**********" at bounding box center [415, 412] width 831 height 767
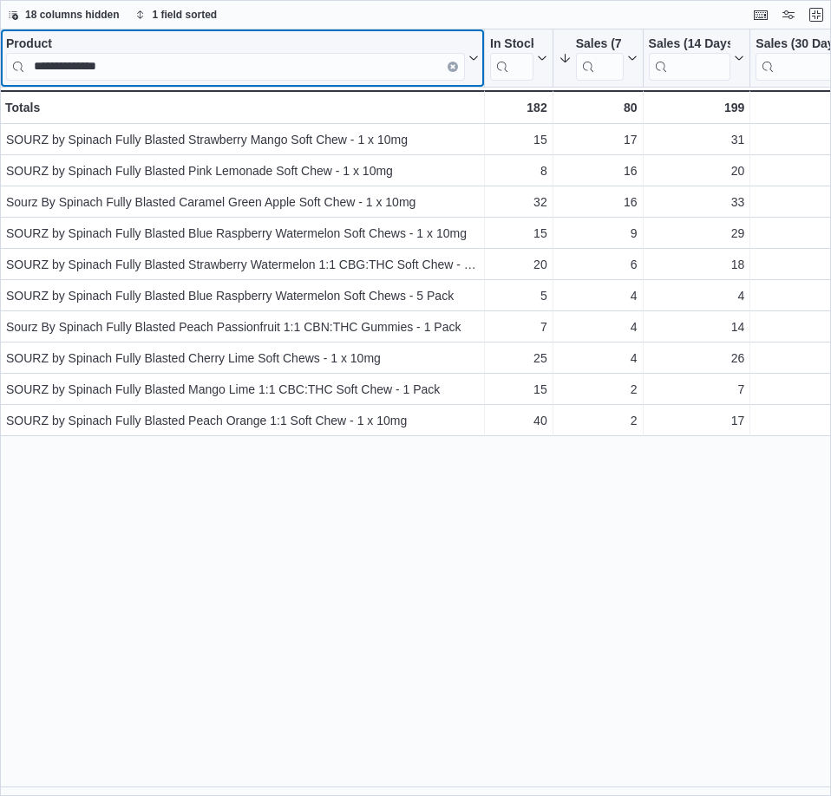
click at [454, 65] on icon "Clear input" at bounding box center [452, 66] width 3 height 3
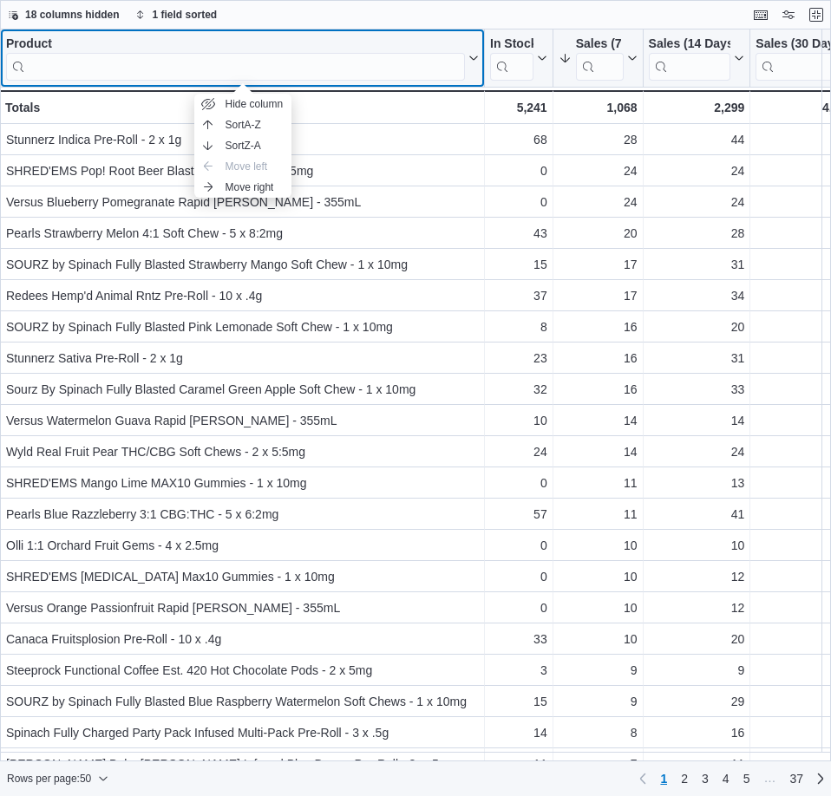
click at [472, 57] on icon at bounding box center [472, 58] width 14 height 10
